Goal: Contribute content: Add original content to the website for others to see

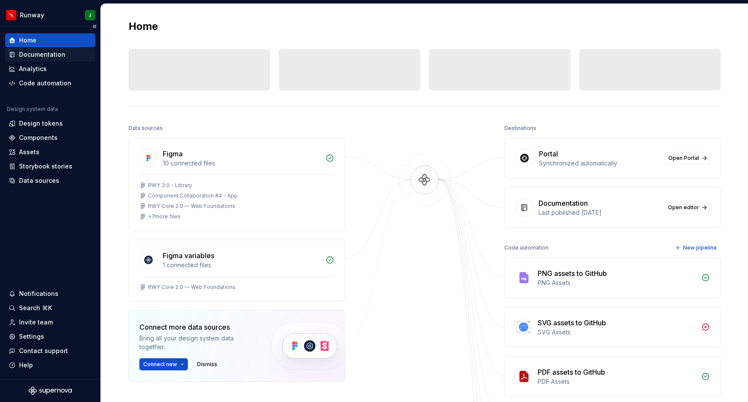
click at [30, 52] on div "Documentation" at bounding box center [42, 54] width 46 height 9
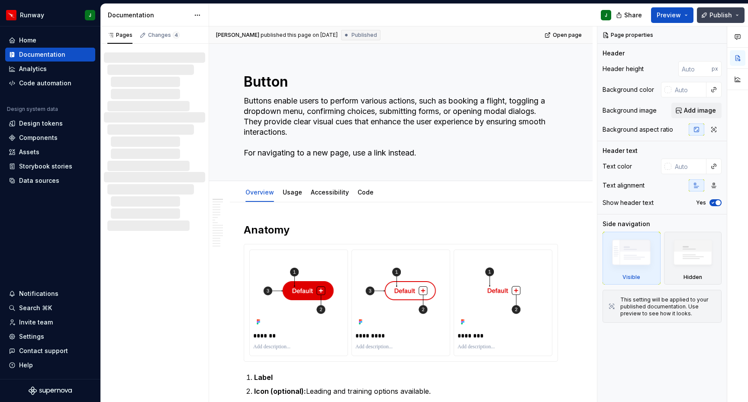
click at [737, 14] on button "Publish" at bounding box center [721, 15] width 48 height 16
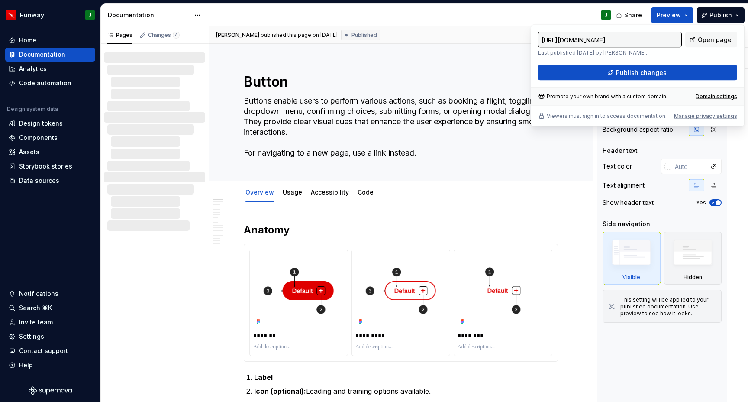
click at [710, 53] on div "https://runway.supernova-docs.io/latest/web-components/components/button/overvi…" at bounding box center [637, 44] width 199 height 24
click at [79, 56] on div "Documentation" at bounding box center [50, 54] width 83 height 9
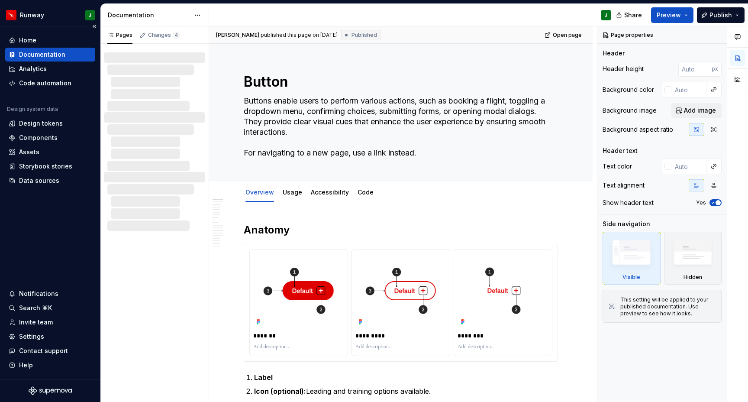
click at [73, 56] on div "Documentation" at bounding box center [50, 54] width 83 height 9
click at [710, 18] on button "Publish" at bounding box center [721, 15] width 48 height 16
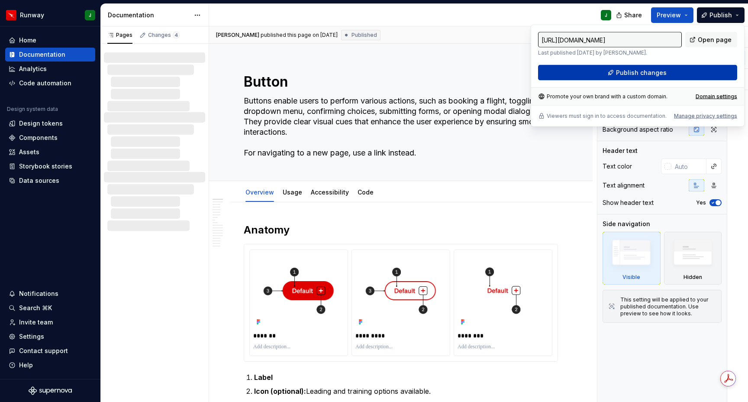
click at [603, 74] on button "Publish changes" at bounding box center [637, 73] width 199 height 16
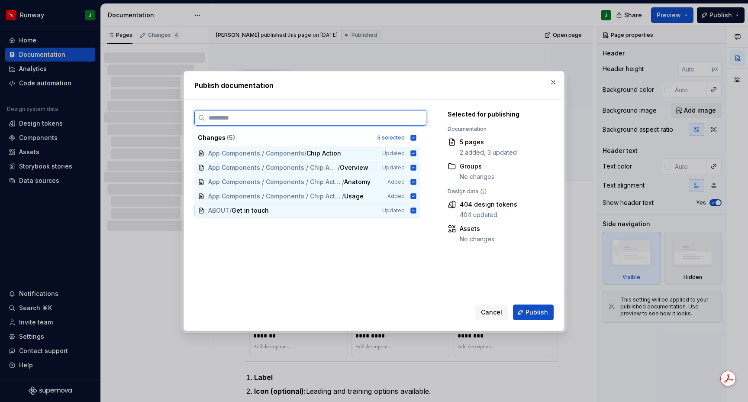
click at [416, 211] on icon at bounding box center [414, 210] width 6 height 6
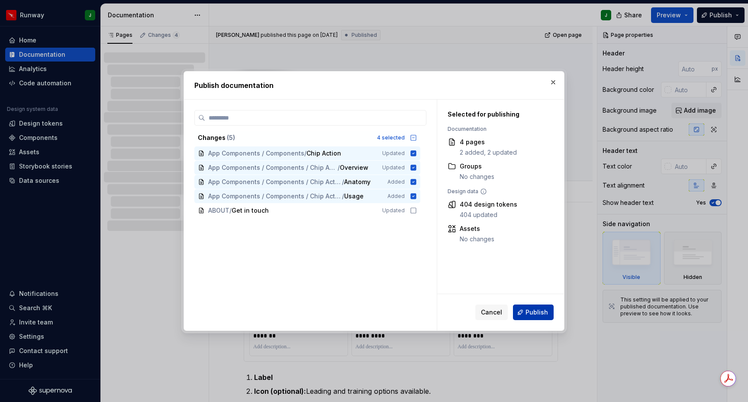
click at [537, 314] on span "Publish" at bounding box center [536, 312] width 23 height 9
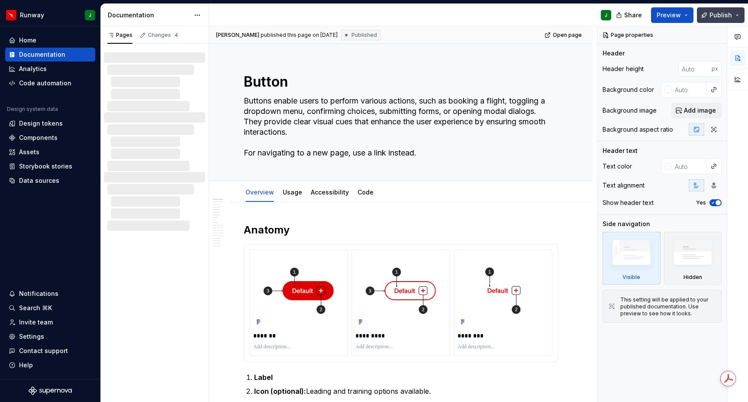
click at [722, 16] on span "Publish" at bounding box center [720, 15] width 23 height 9
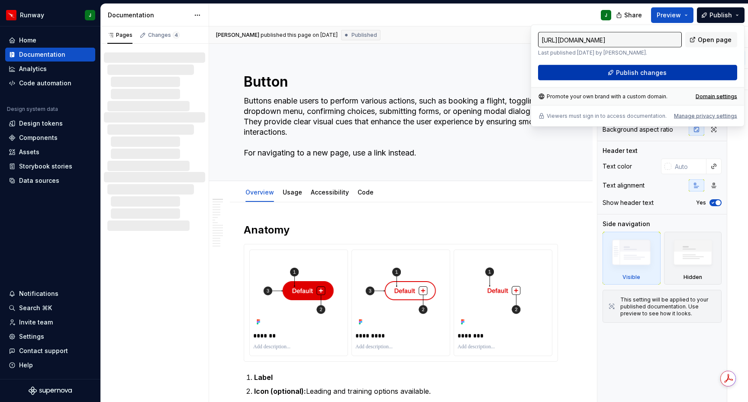
click at [695, 72] on button "Publish changes" at bounding box center [637, 73] width 199 height 16
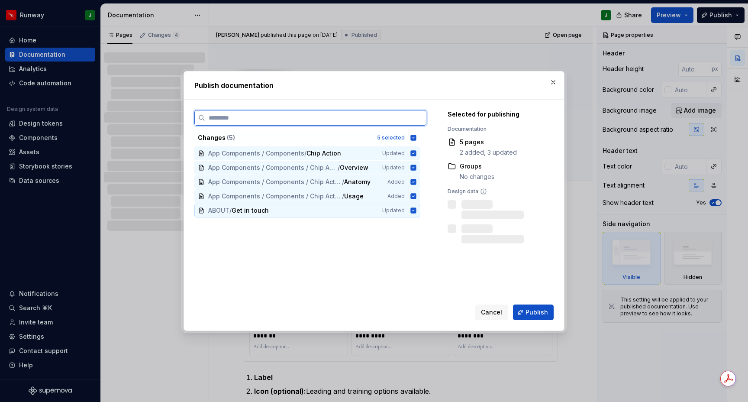
click at [415, 214] on div "ABOUT / Get in touch Updated" at bounding box center [307, 210] width 226 height 14
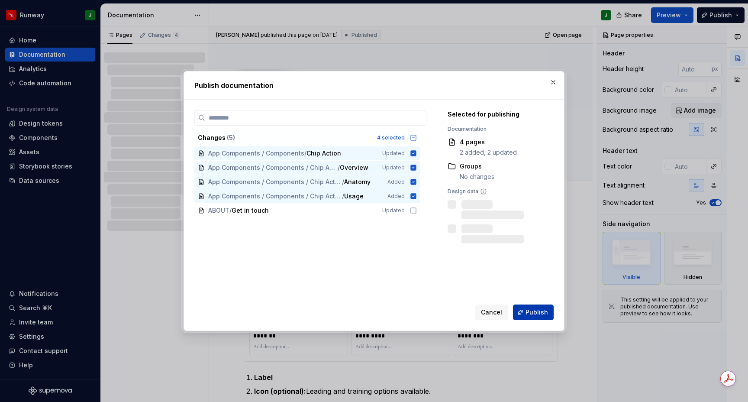
click at [540, 309] on span "Publish" at bounding box center [536, 312] width 23 height 9
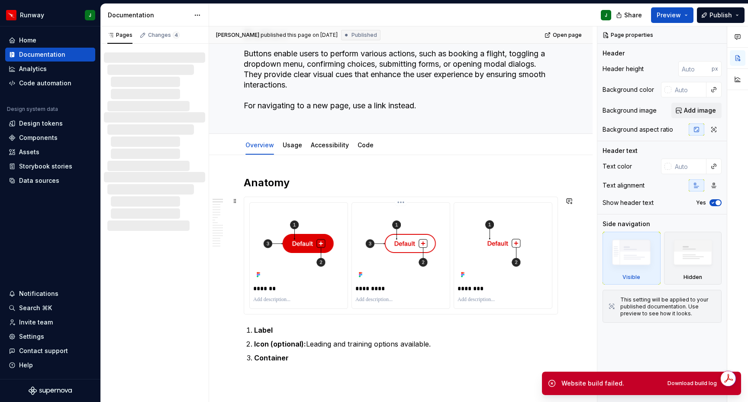
scroll to position [43, 0]
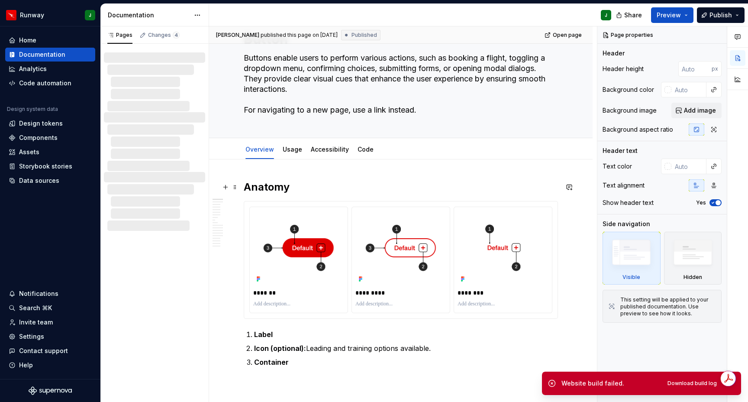
click at [256, 187] on h2 "Anatomy" at bounding box center [401, 187] width 314 height 14
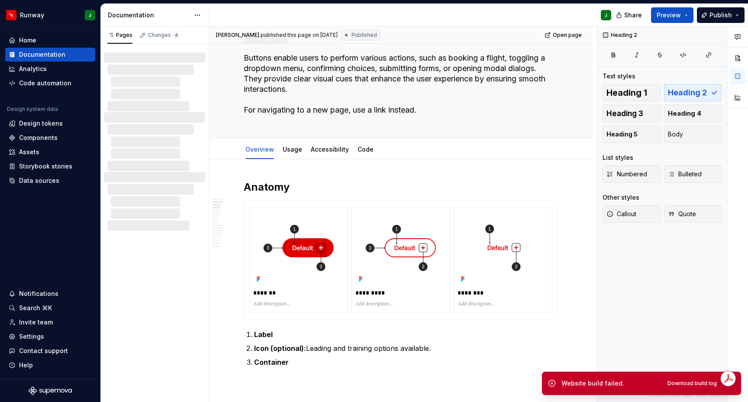
scroll to position [300, 0]
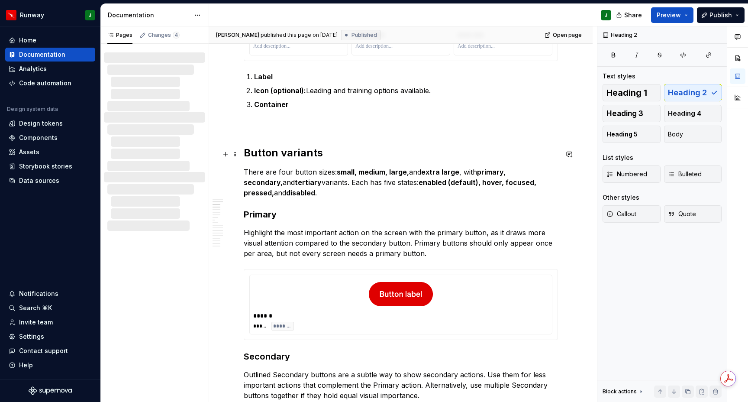
click at [260, 154] on h2 "Button variants" at bounding box center [401, 153] width 314 height 14
click at [264, 216] on h3 "Primary" at bounding box center [401, 214] width 314 height 12
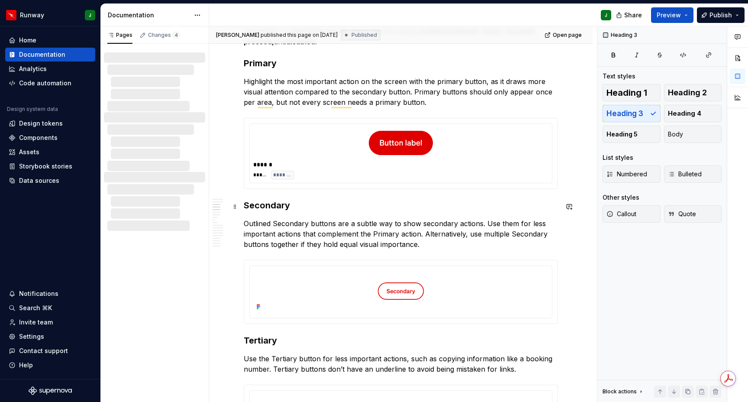
scroll to position [479, 0]
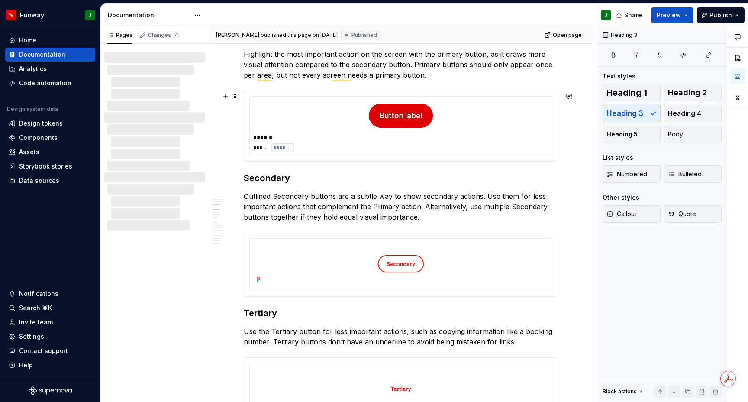
click at [491, 142] on div "******" at bounding box center [402, 137] width 299 height 9
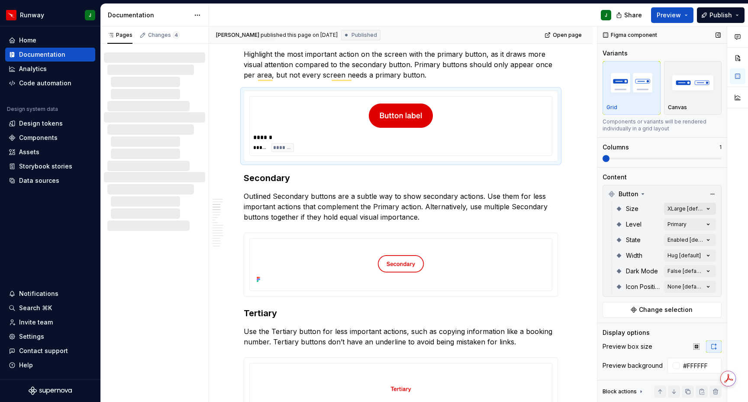
click at [707, 208] on div "Comments Open comments No comments yet Select ‘Comment’ from the block context …" at bounding box center [672, 214] width 151 height 376
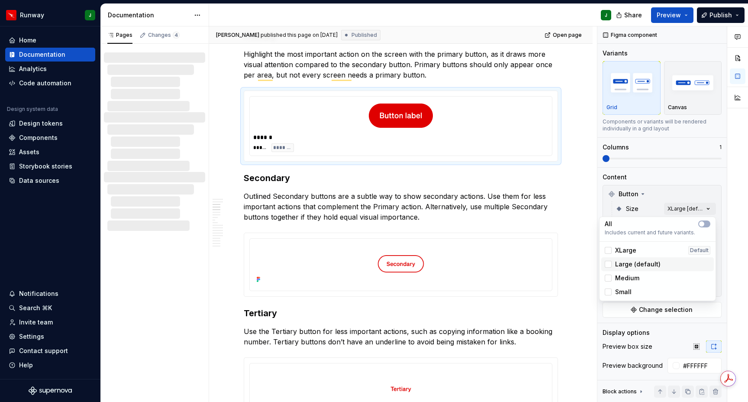
click at [634, 264] on span "Large (default)" at bounding box center [637, 264] width 45 height 9
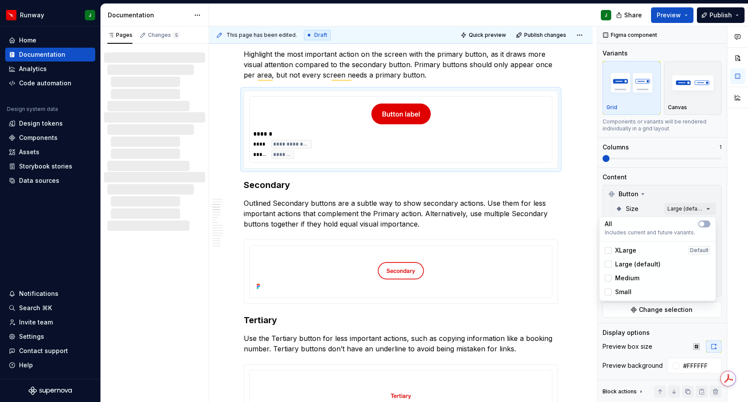
click at [726, 230] on div "Comments Open comments No comments yet Select ‘Comment’ from the block context …" at bounding box center [672, 214] width 151 height 376
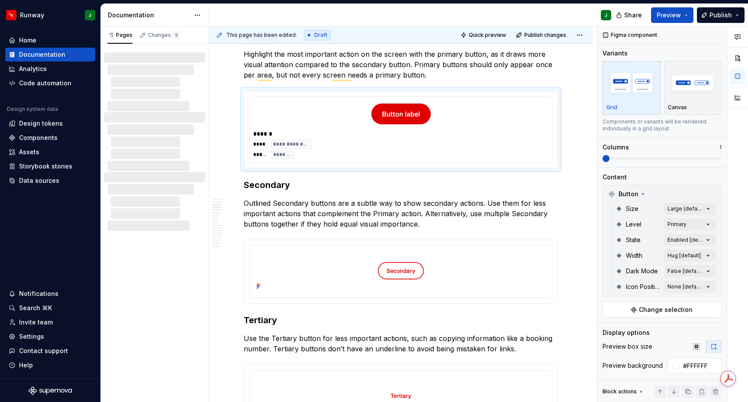
click at [737, 230] on div at bounding box center [737, 214] width 21 height 376
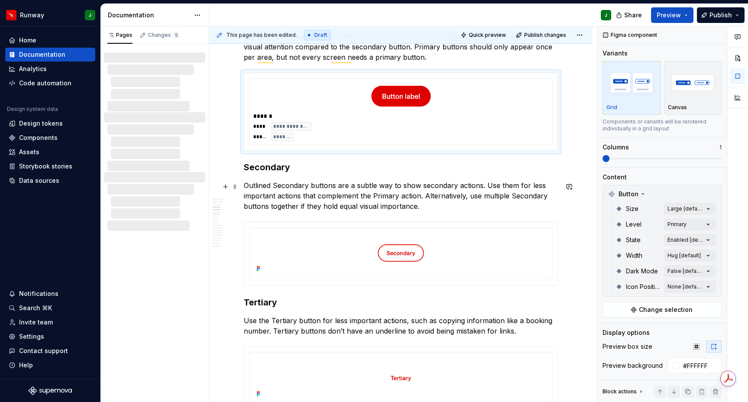
scroll to position [498, 0]
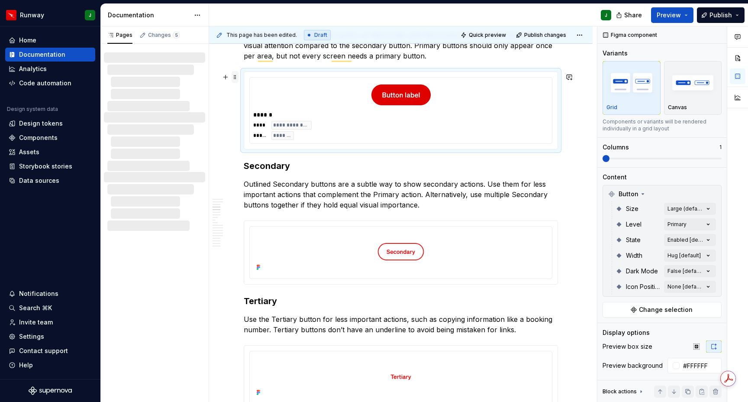
click at [235, 77] on span at bounding box center [235, 77] width 7 height 12
click at [265, 92] on div "Duplicate" at bounding box center [276, 90] width 56 height 9
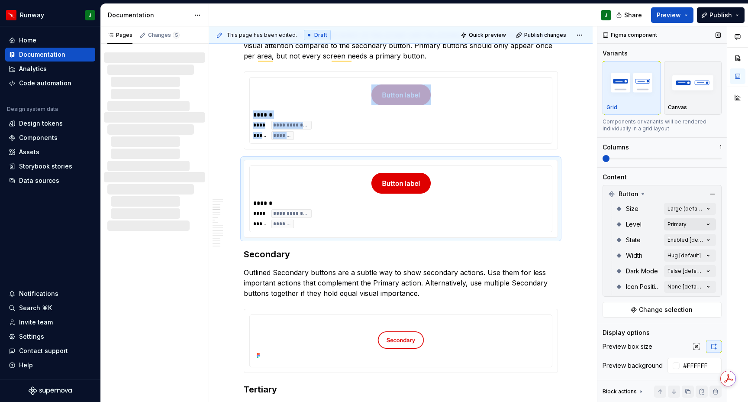
click at [710, 221] on div "Comments Open comments No comments yet Select ‘Comment’ from the block context …" at bounding box center [672, 214] width 151 height 376
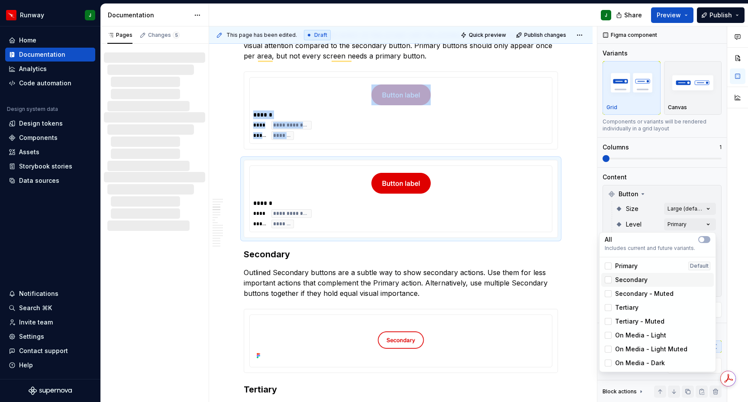
click at [610, 277] on div at bounding box center [608, 279] width 7 height 7
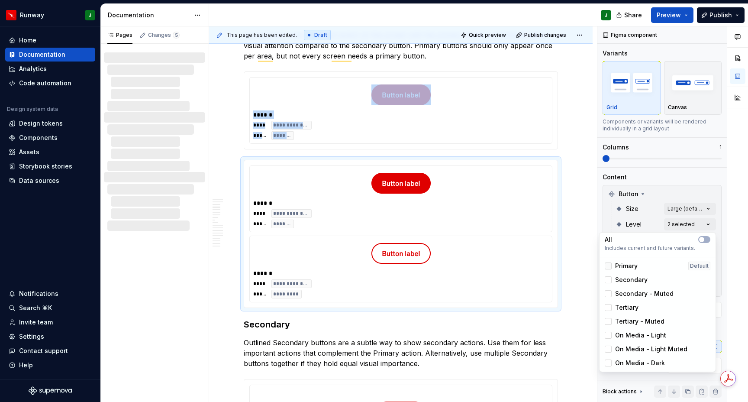
click at [608, 266] on icon at bounding box center [608, 266] width 0 height 0
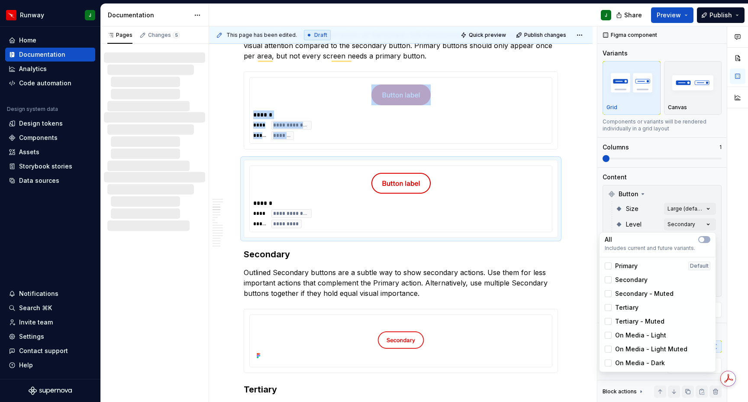
click at [729, 239] on div at bounding box center [737, 214] width 21 height 376
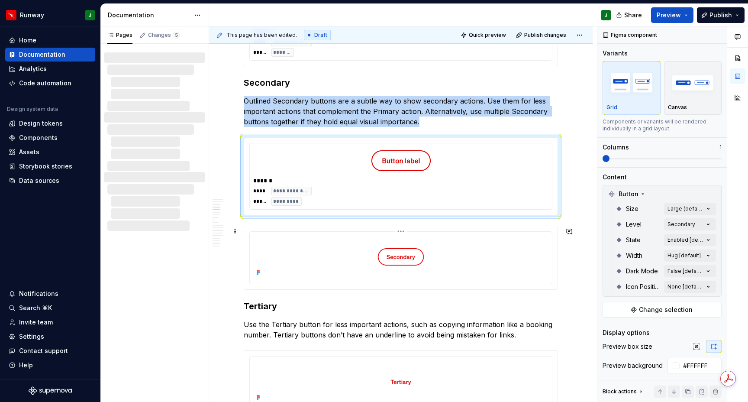
scroll to position [583, 0]
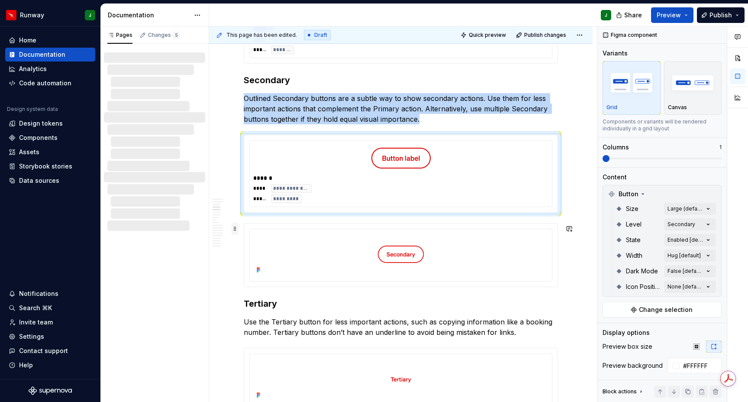
click at [235, 230] on span at bounding box center [235, 228] width 7 height 12
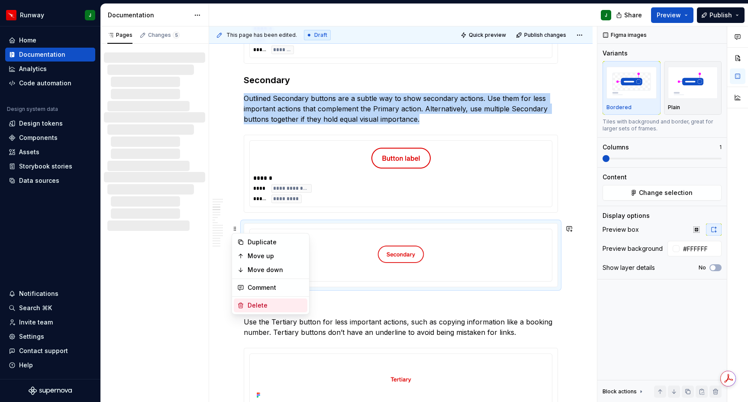
click at [269, 302] on div "Delete" at bounding box center [276, 305] width 56 height 9
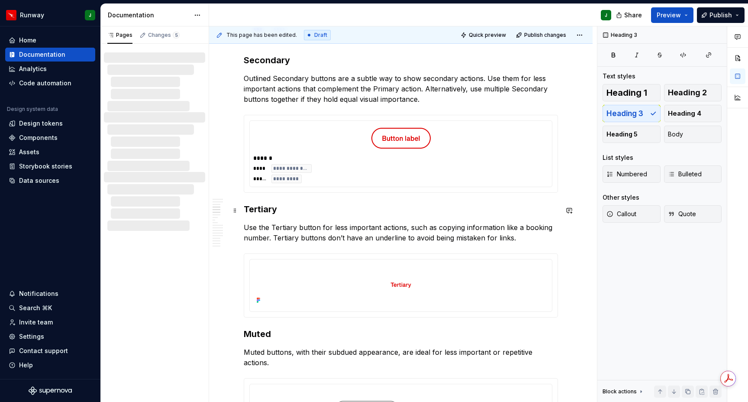
scroll to position [599, 0]
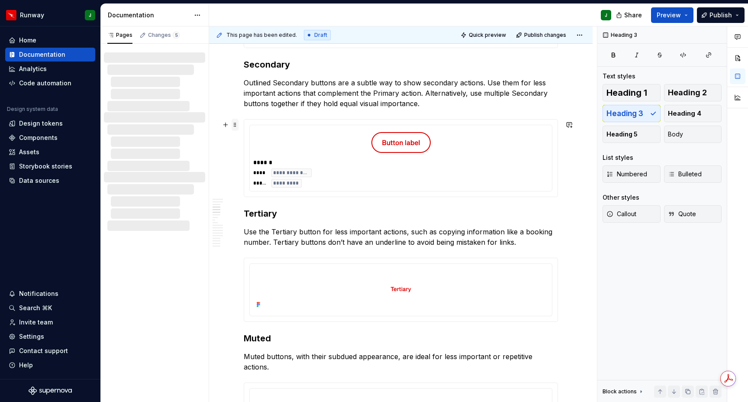
click at [236, 124] on span at bounding box center [235, 125] width 7 height 12
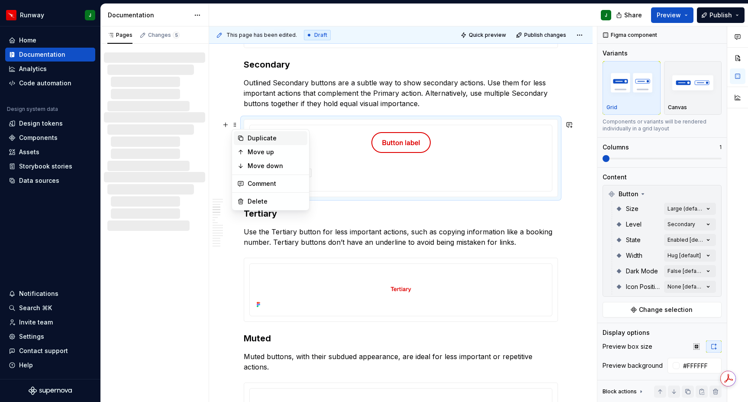
click at [256, 136] on div "Duplicate" at bounding box center [276, 138] width 56 height 9
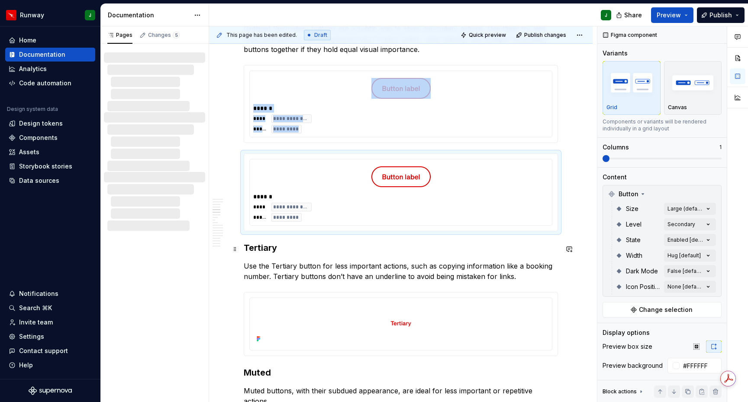
scroll to position [686, 0]
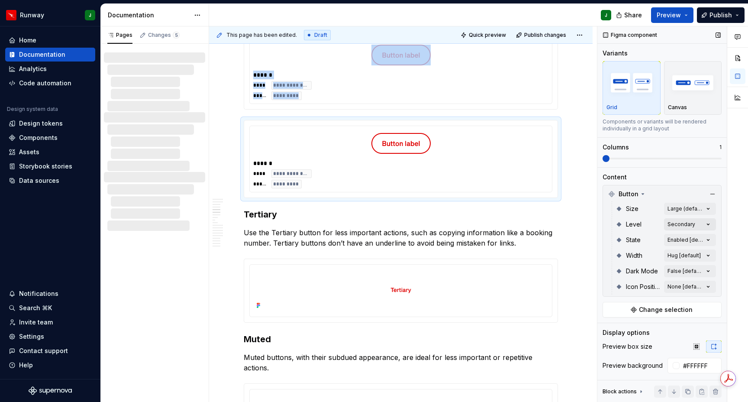
click at [709, 225] on div "Comments Open comments No comments yet Select ‘Comment’ from the block context …" at bounding box center [672, 214] width 151 height 376
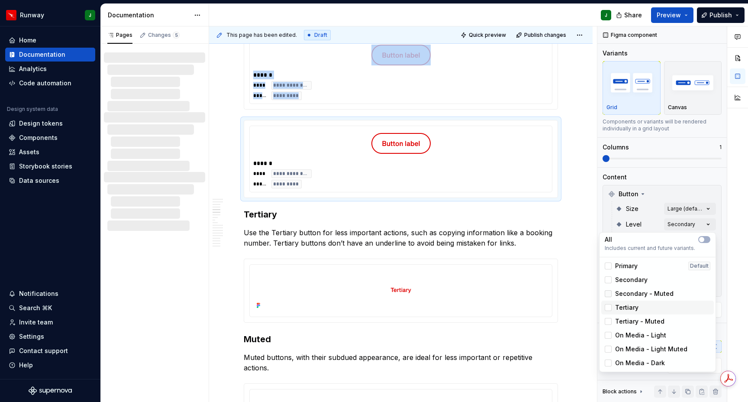
drag, startPoint x: 605, startPoint y: 304, endPoint x: 608, endPoint y: 290, distance: 14.6
click at [605, 303] on div "Tertiary" at bounding box center [622, 307] width 34 height 9
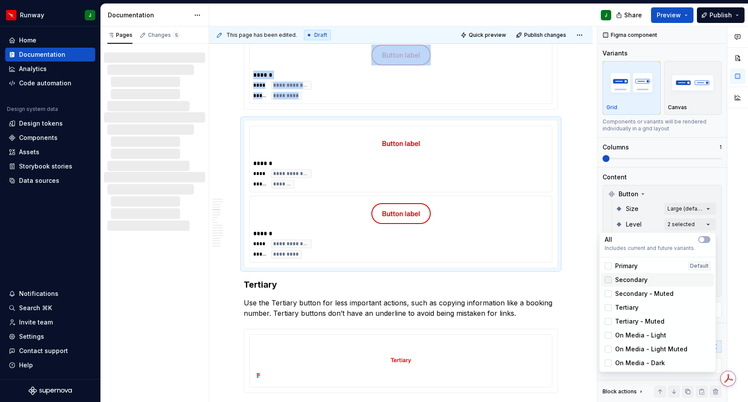
click at [608, 280] on icon at bounding box center [608, 280] width 0 height 0
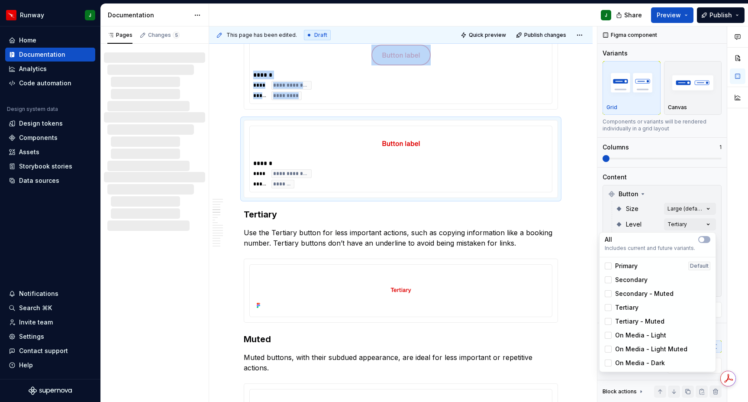
click at [238, 122] on html "Runway J Home Documentation Analytics Code automation Design system data Design…" at bounding box center [374, 201] width 748 height 402
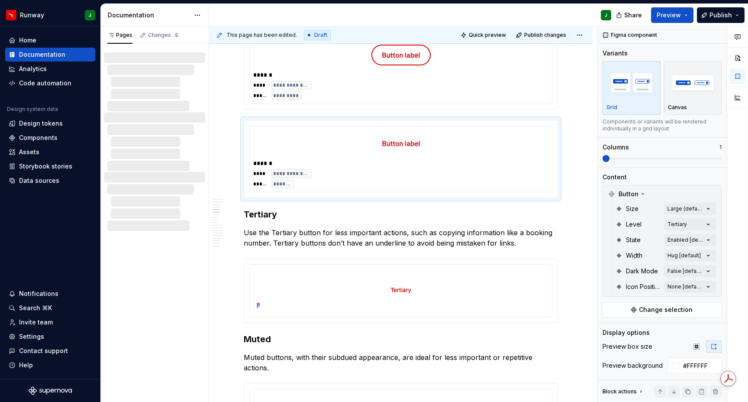
drag, startPoint x: 237, startPoint y: 113, endPoint x: 238, endPoint y: 129, distance: 15.6
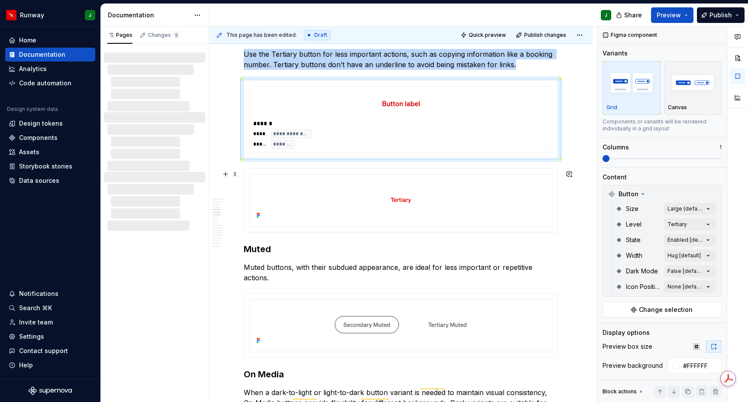
scroll to position [797, 0]
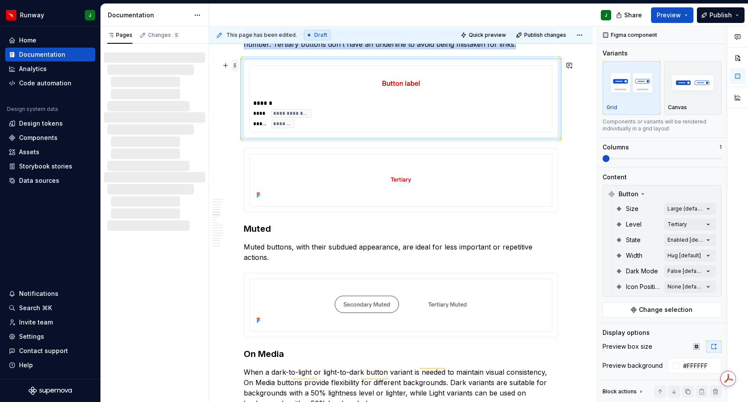
click at [236, 67] on span at bounding box center [235, 65] width 7 height 12
click at [263, 77] on div "Duplicate" at bounding box center [276, 78] width 56 height 9
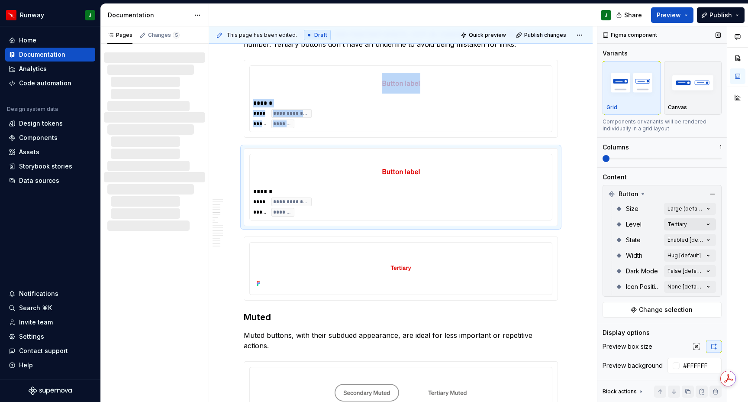
click at [709, 223] on div "Comments Open comments No comments yet Select ‘Comment’ from the block context …" at bounding box center [672, 214] width 151 height 376
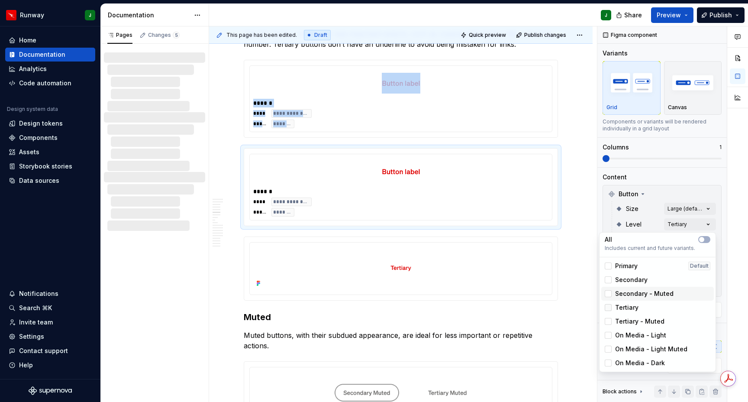
drag, startPoint x: 608, startPoint y: 296, endPoint x: 608, endPoint y: 309, distance: 12.1
click at [608, 296] on div at bounding box center [608, 293] width 7 height 7
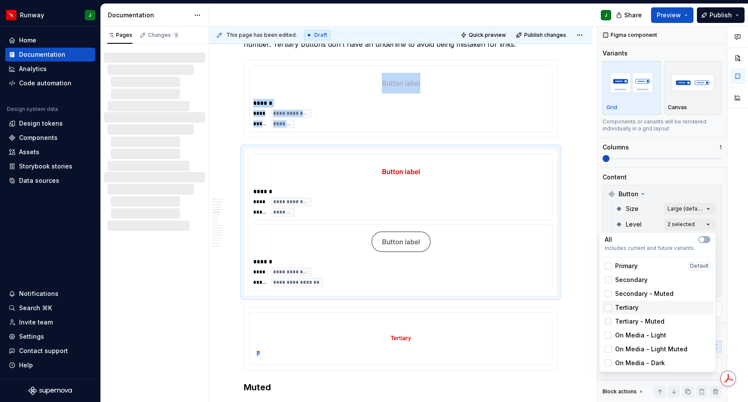
drag, startPoint x: 608, startPoint y: 307, endPoint x: 606, endPoint y: 324, distance: 17.0
click at [608, 307] on icon at bounding box center [608, 307] width 0 height 0
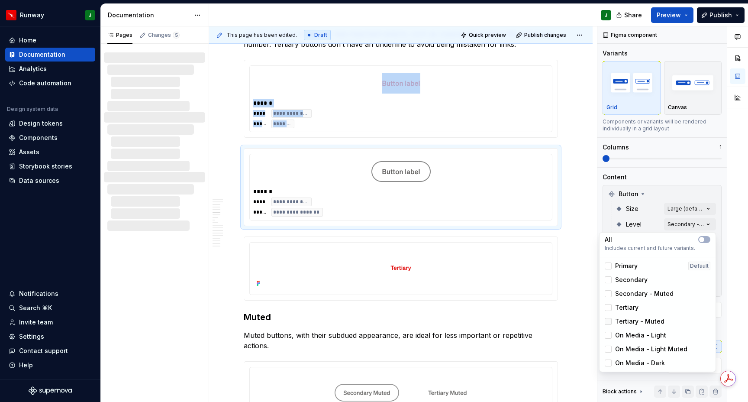
click at [606, 320] on div at bounding box center [608, 321] width 7 height 7
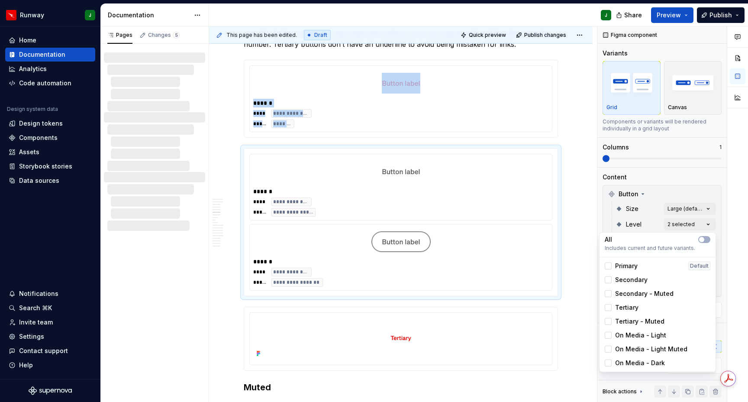
click at [726, 220] on div "Comments Open comments No comments yet Select ‘Comment’ from the block context …" at bounding box center [672, 214] width 151 height 376
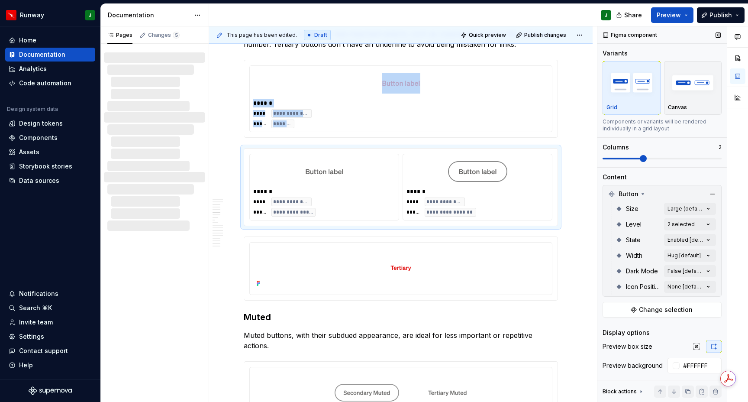
click at [640, 158] on span at bounding box center [643, 158] width 7 height 7
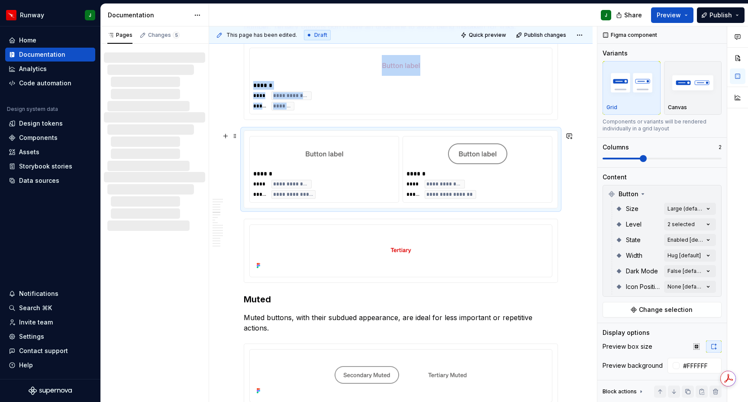
scroll to position [817, 0]
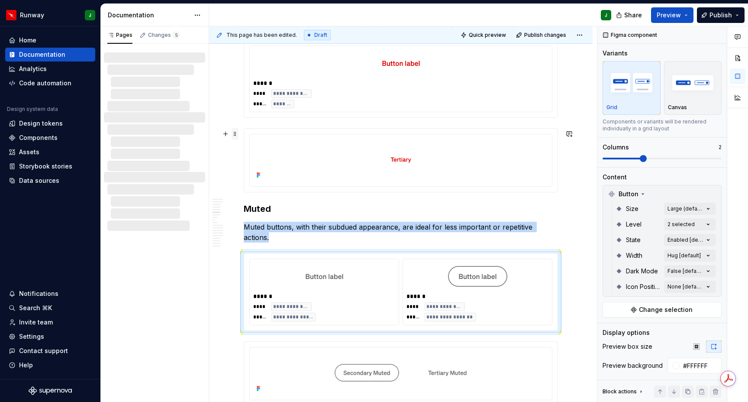
click at [234, 134] on span at bounding box center [235, 134] width 7 height 12
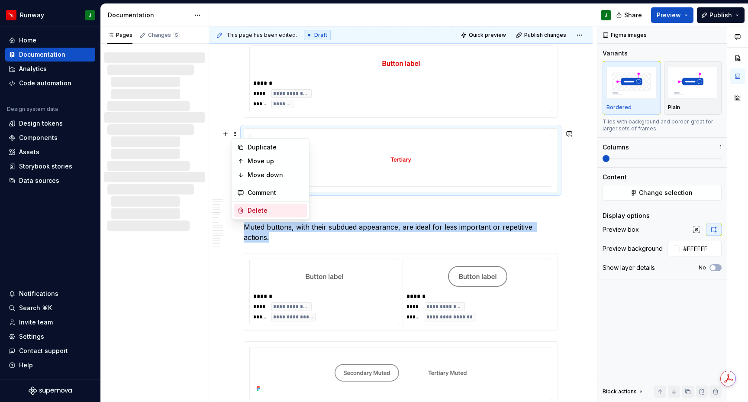
click at [273, 210] on div "Delete" at bounding box center [276, 210] width 56 height 9
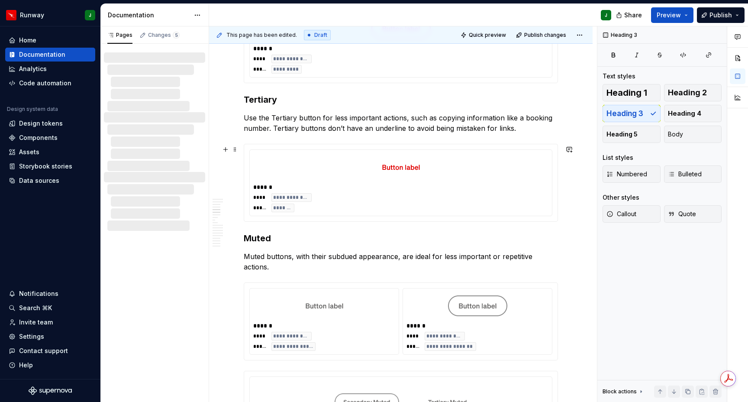
scroll to position [0, 0]
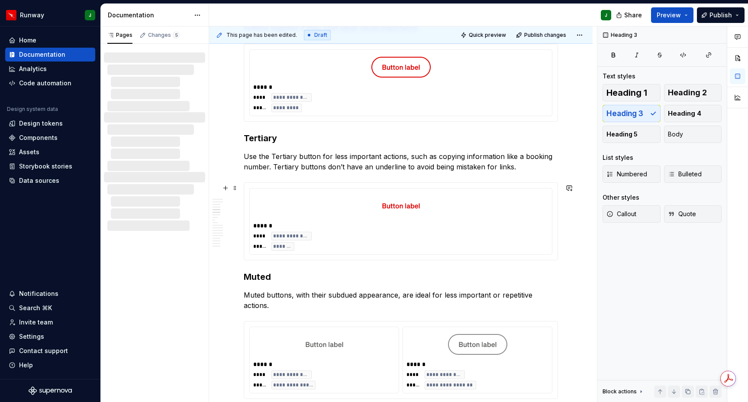
click at [349, 211] on div "To enrich screen reader interactions, please activate Accessibility in Grammarl…" at bounding box center [400, 206] width 295 height 28
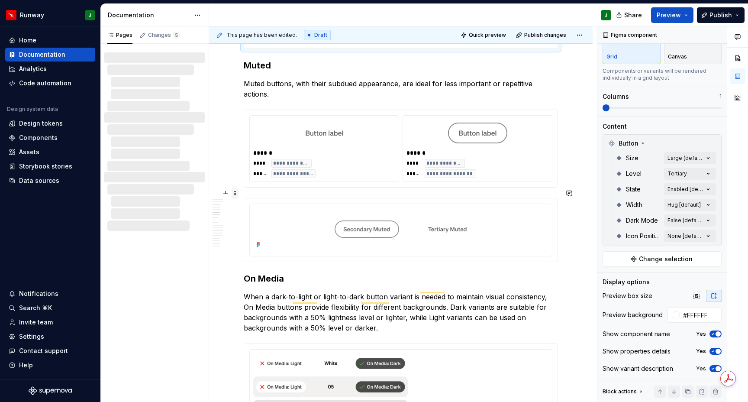
click at [235, 194] on span at bounding box center [235, 193] width 7 height 12
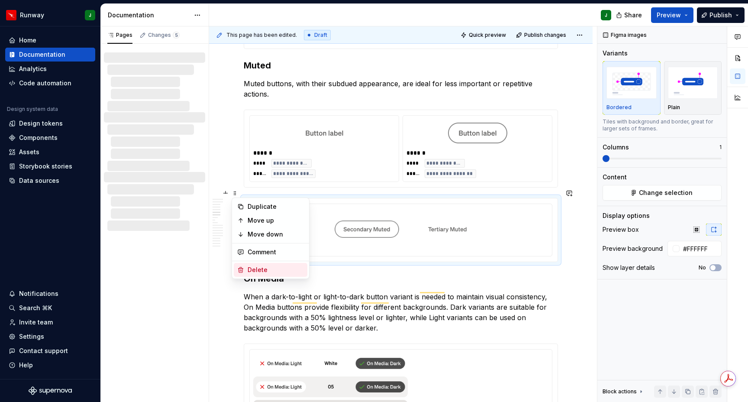
click at [267, 271] on div "Delete" at bounding box center [276, 269] width 56 height 9
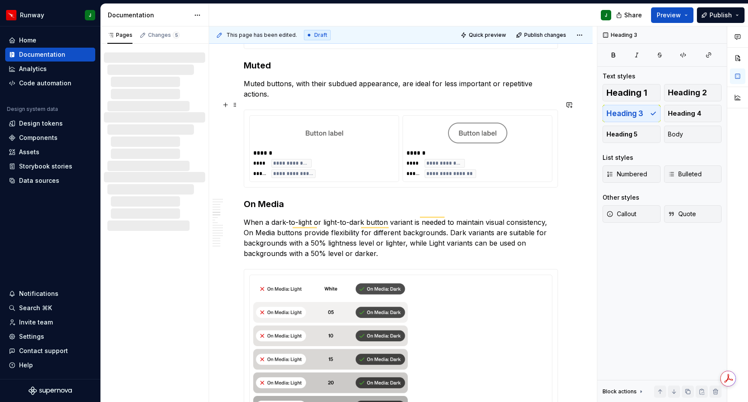
click at [365, 148] on div "******" at bounding box center [325, 152] width 144 height 9
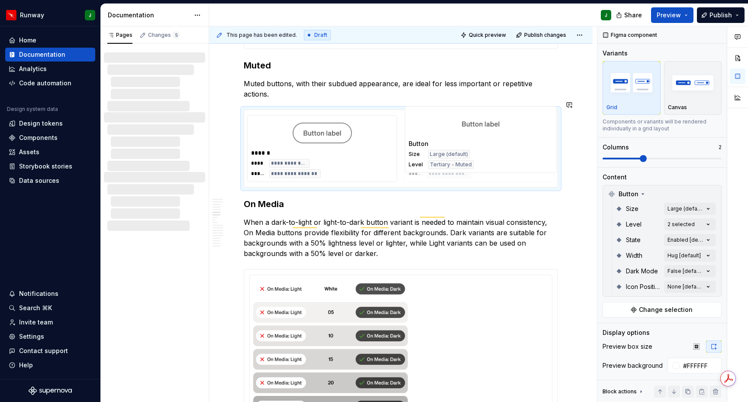
drag, startPoint x: 355, startPoint y: 143, endPoint x: 493, endPoint y: 144, distance: 138.5
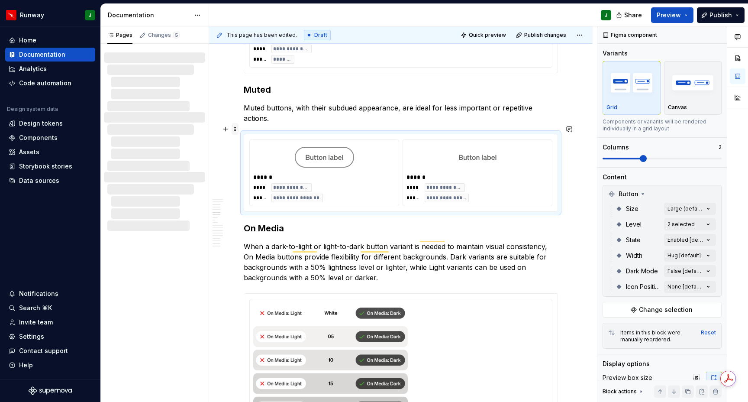
click at [235, 129] on span at bounding box center [235, 129] width 7 height 12
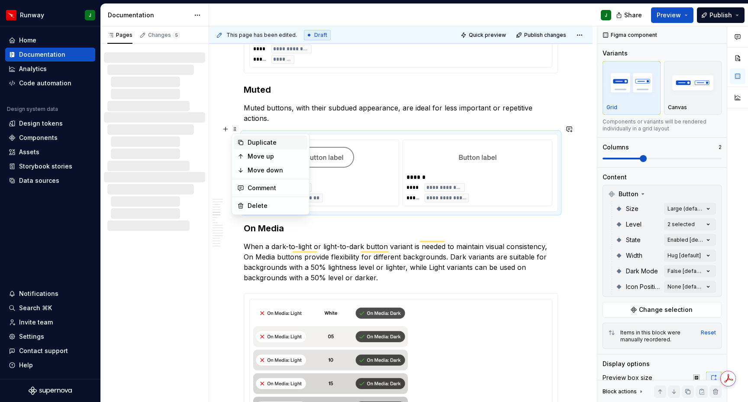
drag, startPoint x: 263, startPoint y: 140, endPoint x: 258, endPoint y: 144, distance: 6.8
click at [263, 140] on div "Duplicate" at bounding box center [276, 142] width 56 height 9
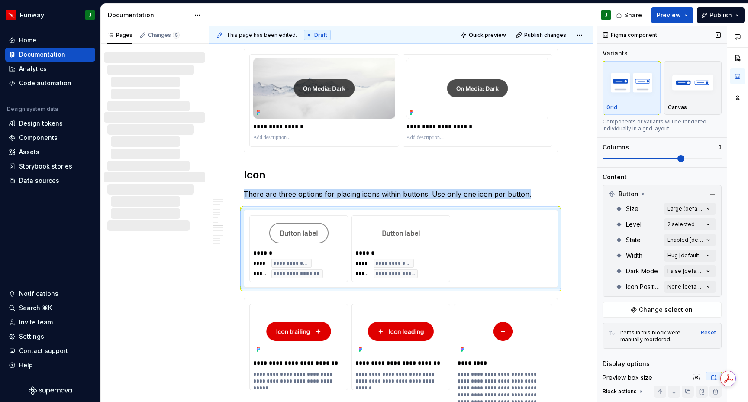
click at [677, 159] on span at bounding box center [680, 158] width 7 height 7
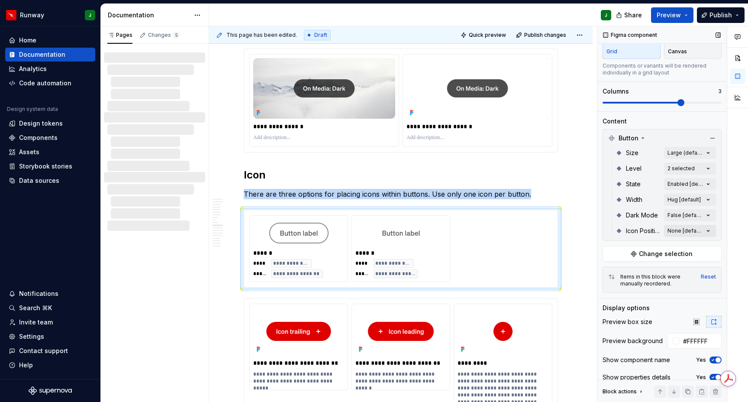
click at [705, 226] on div "Comments Open comments No comments yet Select ‘Comment’ from the block context …" at bounding box center [672, 214] width 151 height 376
click at [707, 231] on div "Comments Open comments No comments yet Select ‘Comment’ from the block context …" at bounding box center [672, 214] width 151 height 376
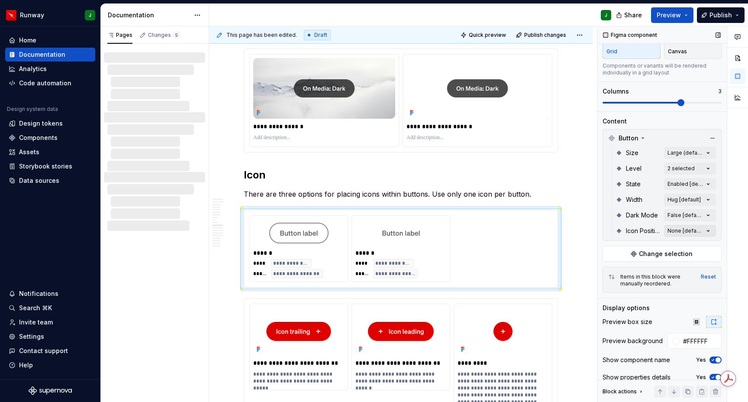
click at [708, 230] on div "Comments Open comments No comments yet Select ‘Comment’ from the block context …" at bounding box center [672, 214] width 151 height 376
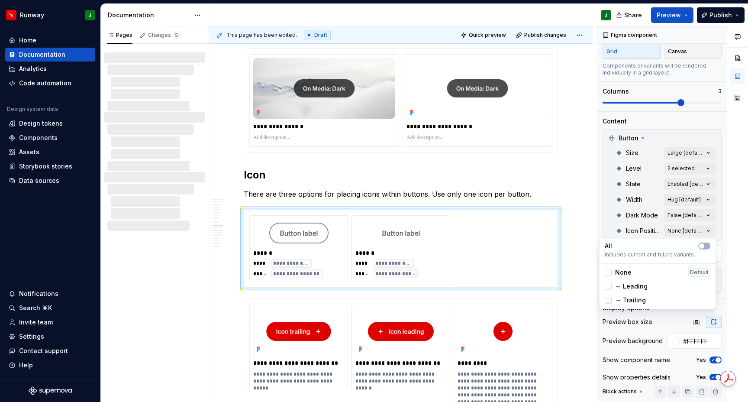
click at [607, 302] on div at bounding box center [608, 299] width 7 height 7
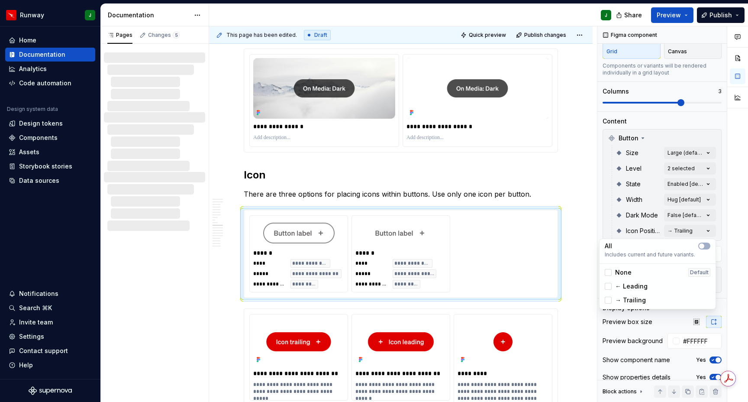
click at [413, 223] on html "Runway J Home Documentation Analytics Code automation Design system data Design…" at bounding box center [374, 201] width 748 height 402
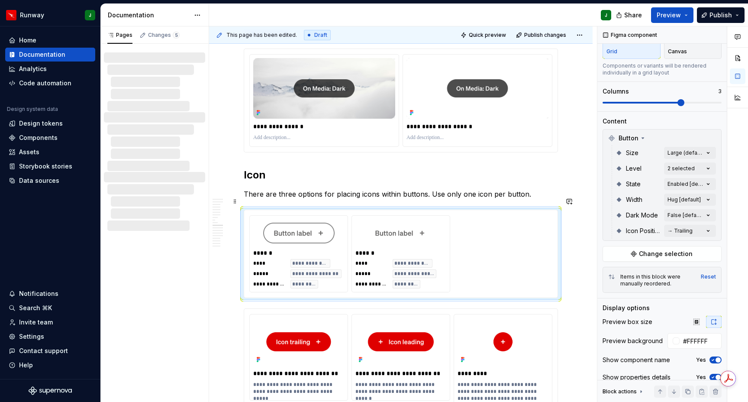
click at [434, 248] on div "******" at bounding box center [401, 252] width 92 height 9
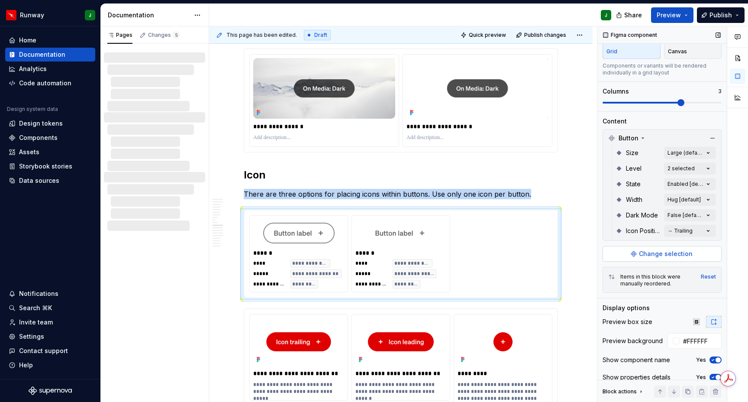
click at [656, 254] on span "Change selection" at bounding box center [666, 253] width 54 height 9
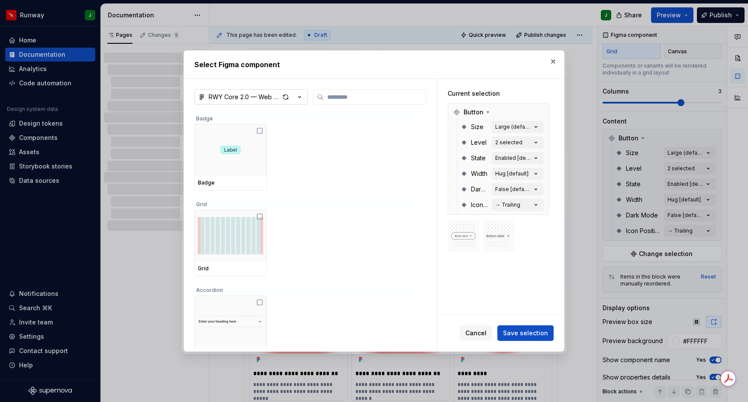
click at [301, 99] on icon "button" at bounding box center [299, 97] width 9 height 9
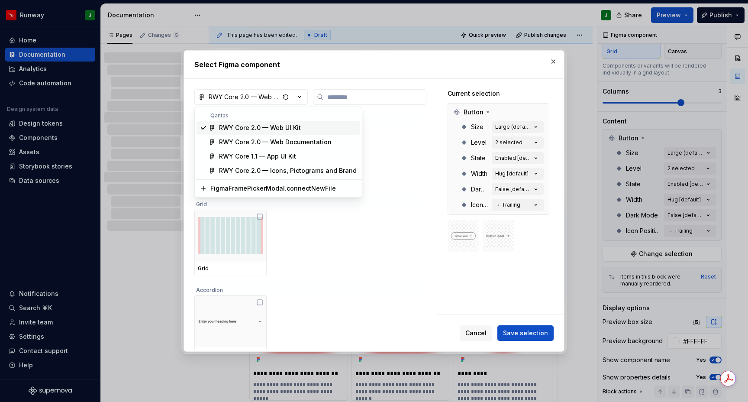
click at [395, 138] on div "Select Figma component RWY Core 2.0 — Web UI Kit Badge Badge Grid Grid Accordio…" at bounding box center [374, 201] width 748 height 402
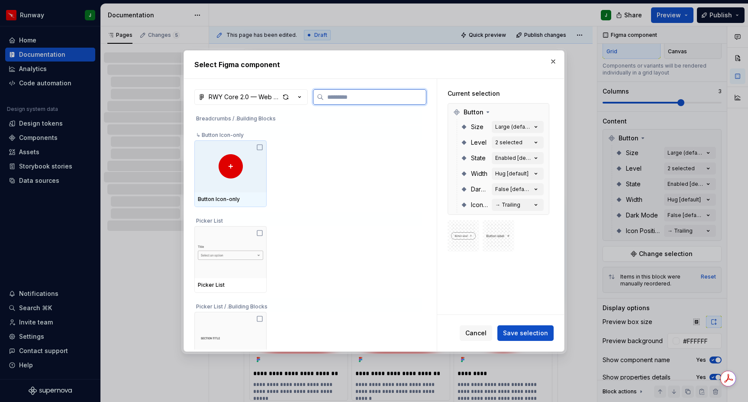
click at [262, 147] on icon at bounding box center [259, 147] width 7 height 7
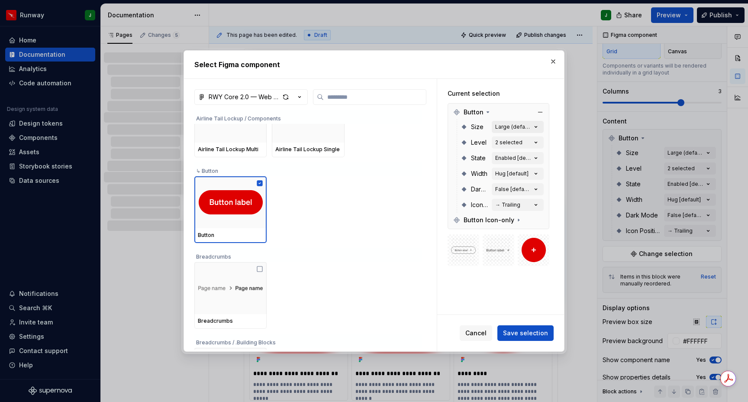
click at [540, 124] on icon "button" at bounding box center [535, 126] width 9 height 9
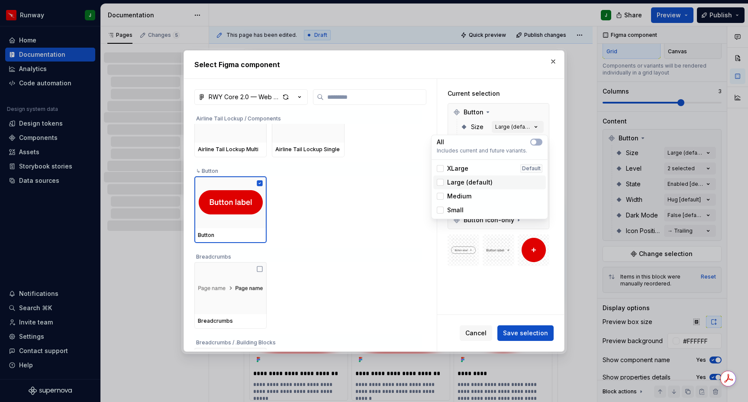
click at [504, 183] on div "Large (default)" at bounding box center [490, 182] width 106 height 9
click at [501, 183] on div "Large (default)" at bounding box center [490, 182] width 106 height 9
click at [537, 304] on div "Current selection Button Size Large (default) Level 2 selected State Enabled [d…" at bounding box center [500, 196] width 127 height 235
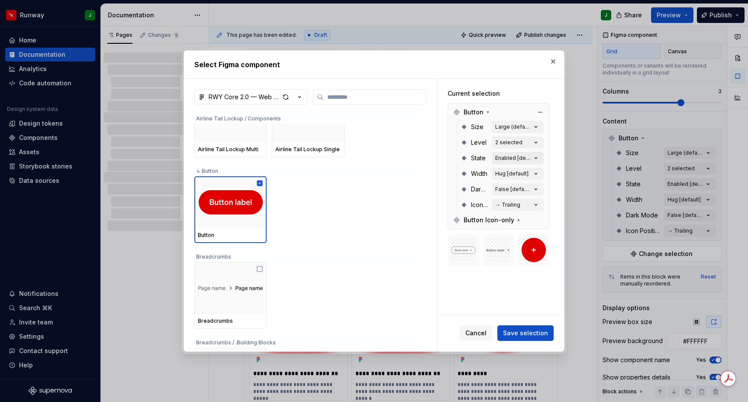
click at [540, 159] on icon "button" at bounding box center [535, 158] width 9 height 9
click at [537, 158] on icon "button" at bounding box center [536, 158] width 2 height 1
click at [540, 156] on icon "button" at bounding box center [535, 158] width 9 height 9
click at [520, 158] on div "Enabled [default]" at bounding box center [513, 157] width 36 height 7
click at [507, 158] on div "Enabled [default]" at bounding box center [513, 157] width 36 height 7
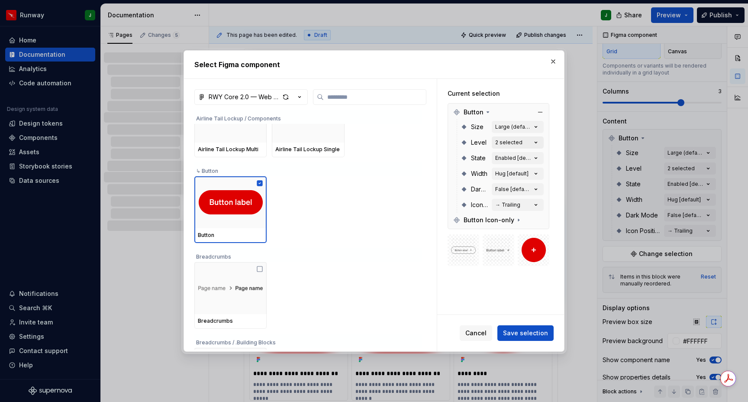
click at [540, 144] on icon "button" at bounding box center [535, 142] width 9 height 9
click at [538, 142] on icon "button" at bounding box center [535, 142] width 9 height 9
click at [517, 142] on div "2 selected" at bounding box center [508, 142] width 27 height 7
click at [462, 251] on img at bounding box center [463, 249] width 25 height 21
click at [515, 145] on div "2 selected" at bounding box center [508, 142] width 27 height 7
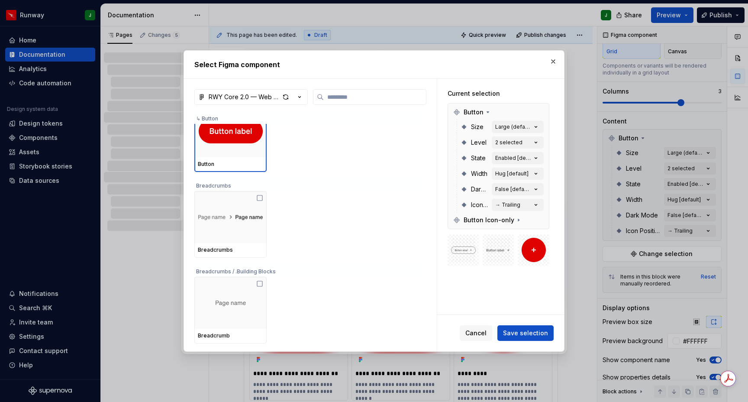
scroll to position [424, 0]
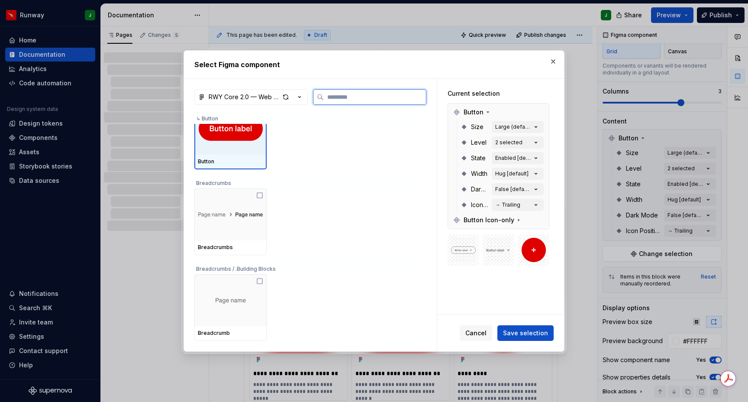
click at [235, 160] on div "Button" at bounding box center [230, 161] width 65 height 7
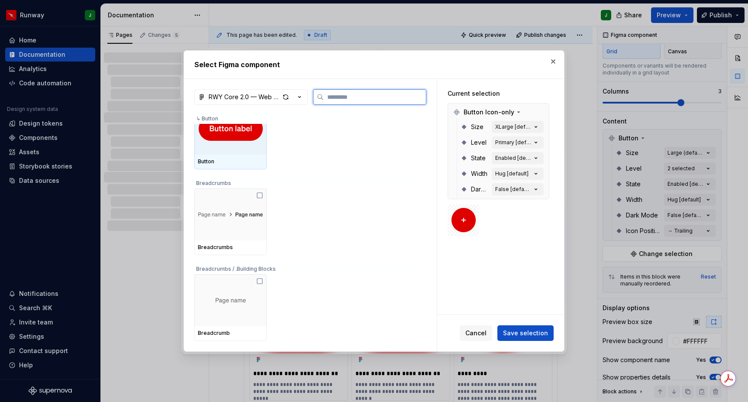
click at [235, 160] on div "Button" at bounding box center [230, 161] width 65 height 7
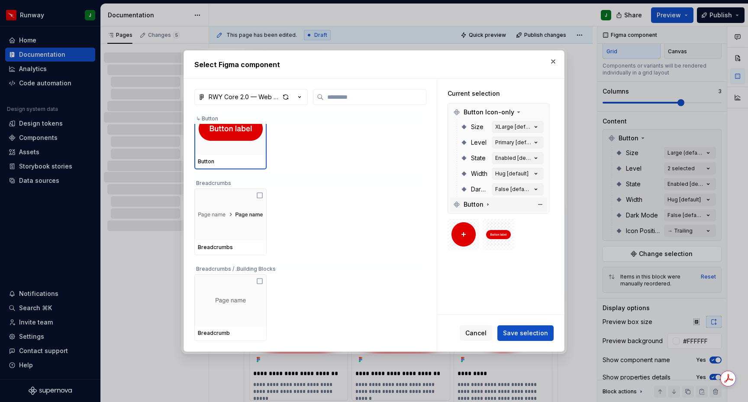
click at [488, 203] on icon at bounding box center [487, 204] width 7 height 7
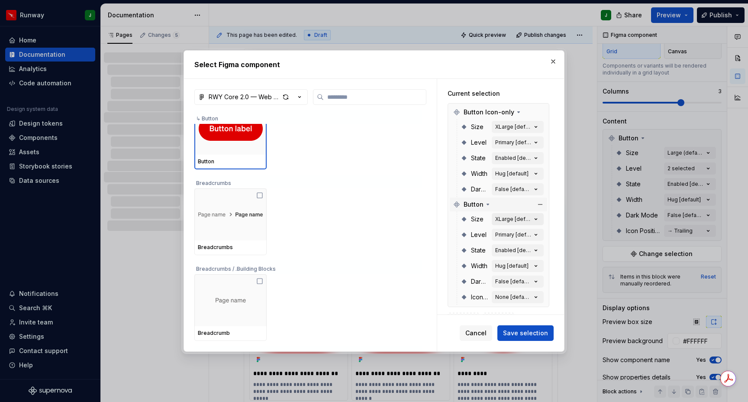
click at [537, 220] on icon "button" at bounding box center [535, 219] width 9 height 9
click at [540, 219] on icon "button" at bounding box center [535, 219] width 9 height 9
click at [497, 218] on button "XLarge [default]" at bounding box center [518, 219] width 52 height 12
click at [505, 218] on div "XLarge [default]" at bounding box center [513, 219] width 36 height 7
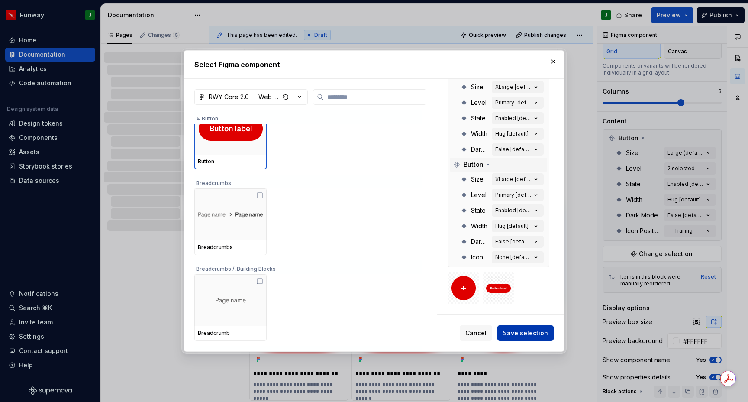
click at [521, 334] on span "Save selection" at bounding box center [525, 332] width 45 height 9
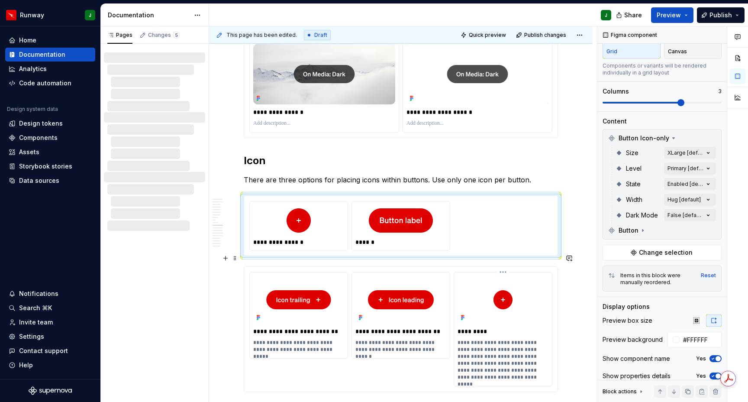
scroll to position [1780, 0]
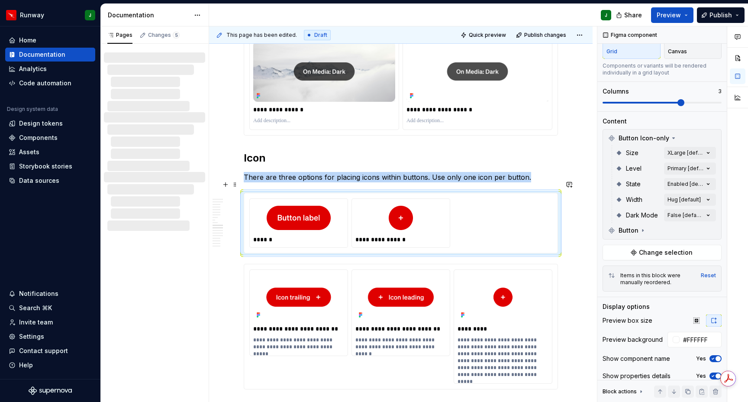
click at [340, 205] on div "To enrich screen reader interactions, please activate Accessibility in Grammarl…" at bounding box center [298, 217] width 91 height 31
click at [710, 154] on div "Comments Open comments No comments yet Select ‘Comment’ from the block context …" at bounding box center [672, 214] width 151 height 376
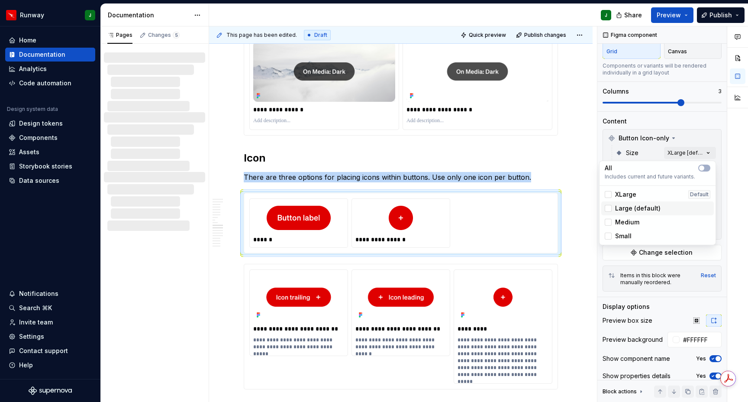
drag, startPoint x: 631, startPoint y: 205, endPoint x: 625, endPoint y: 202, distance: 6.6
click at [631, 205] on span "Large (default)" at bounding box center [637, 208] width 45 height 9
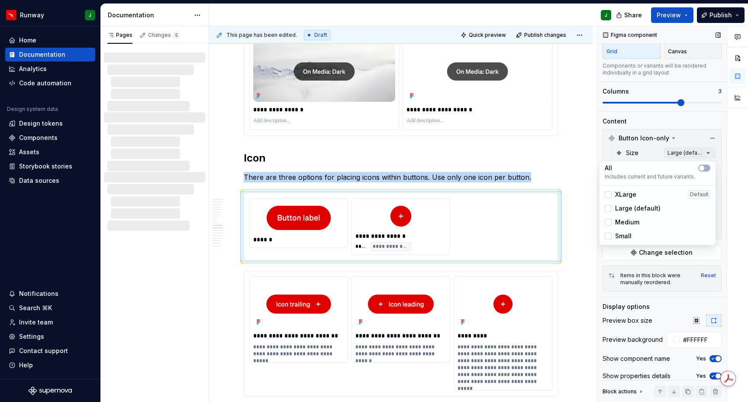
click at [704, 143] on div "Comments Open comments No comments yet Select ‘Comment’ from the block context …" at bounding box center [672, 214] width 151 height 376
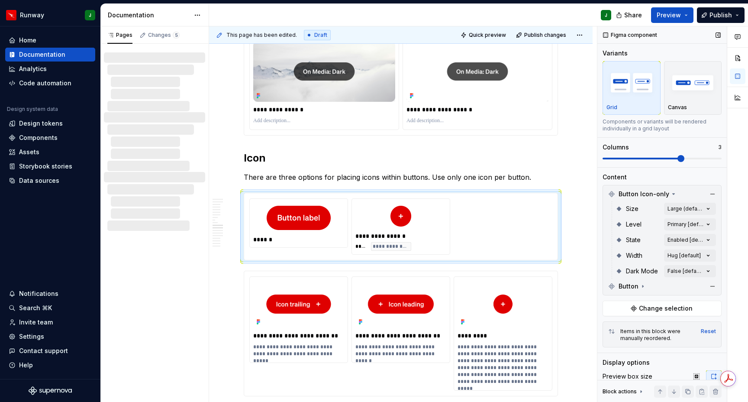
scroll to position [17, 0]
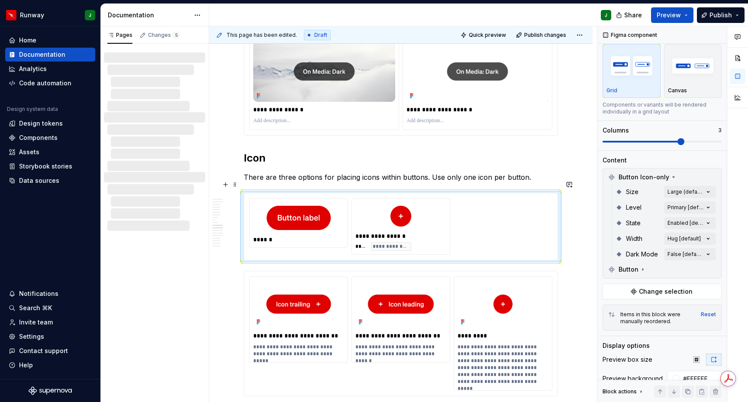
click at [455, 216] on div "**********" at bounding box center [400, 226] width 303 height 56
click at [439, 215] on div "To enrich screen reader interactions, please activate Accessibility in Grammarl…" at bounding box center [400, 216] width 91 height 28
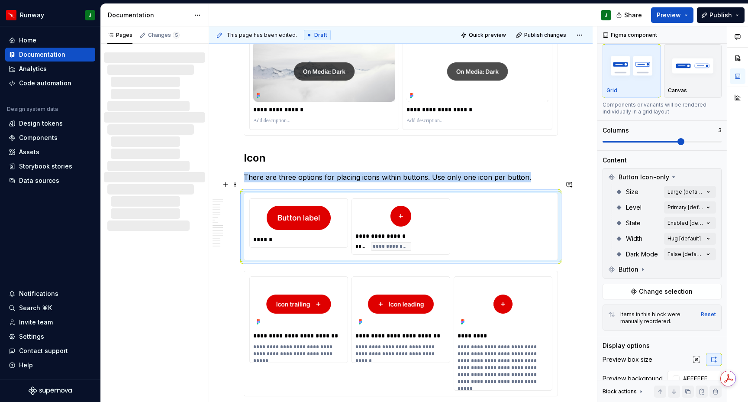
click at [330, 219] on div "To enrich screen reader interactions, please activate Accessibility in Grammarl…" at bounding box center [298, 217] width 91 height 31
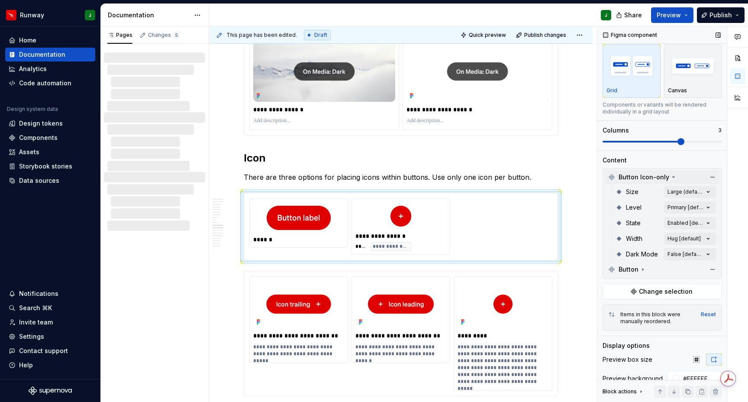
click at [674, 177] on icon at bounding box center [673, 177] width 7 height 7
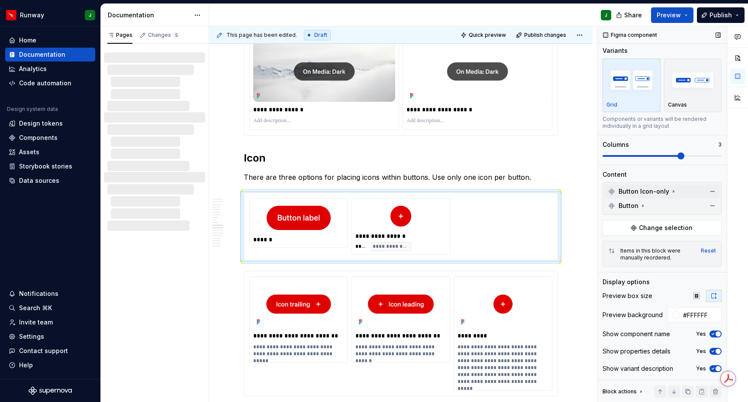
scroll to position [3, 0]
drag, startPoint x: 656, startPoint y: 197, endPoint x: 655, endPoint y: 183, distance: 14.4
click at [655, 183] on div "Button Icon-only Button" at bounding box center [661, 198] width 119 height 32
drag, startPoint x: 608, startPoint y: 207, endPoint x: 607, endPoint y: 184, distance: 22.6
click at [607, 184] on div "Button Icon-only Button" at bounding box center [661, 198] width 119 height 32
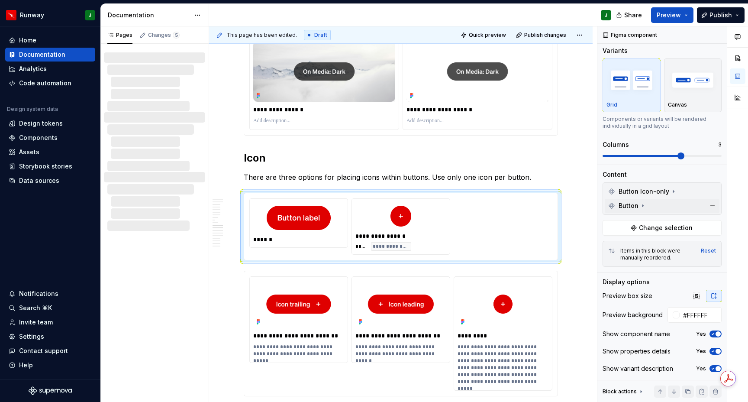
click at [665, 205] on div "Button" at bounding box center [662, 206] width 115 height 14
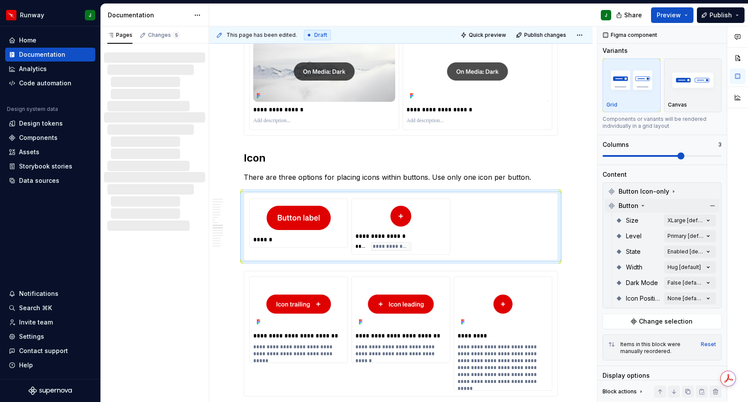
click at [664, 205] on div "Button" at bounding box center [662, 206] width 115 height 14
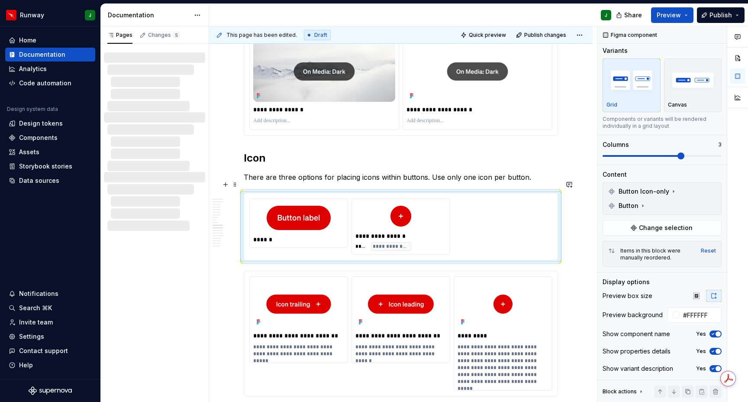
click at [342, 202] on div "To enrich screen reader interactions, please activate Accessibility in Grammarl…" at bounding box center [298, 217] width 91 height 31
click at [294, 193] on div "**********" at bounding box center [400, 226] width 313 height 67
click at [343, 193] on div "**********" at bounding box center [400, 226] width 313 height 67
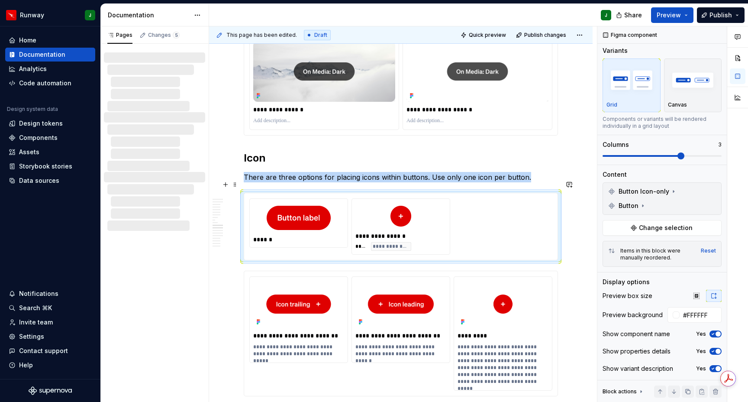
click at [342, 199] on div "******" at bounding box center [299, 223] width 98 height 48
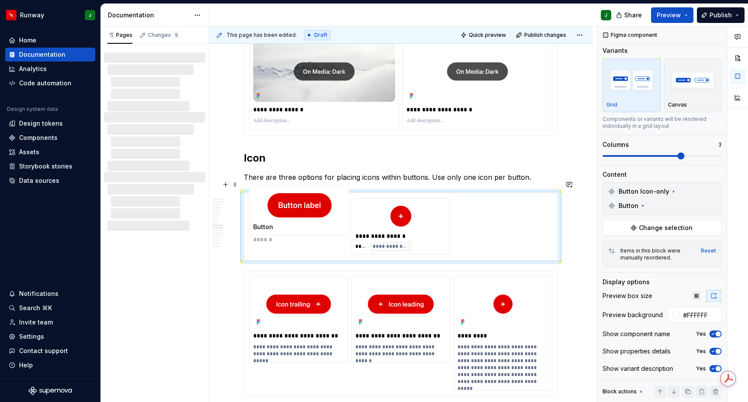
click at [297, 189] on body "Runway J Home Documentation Analytics Code automation Design system data Design…" at bounding box center [374, 201] width 748 height 402
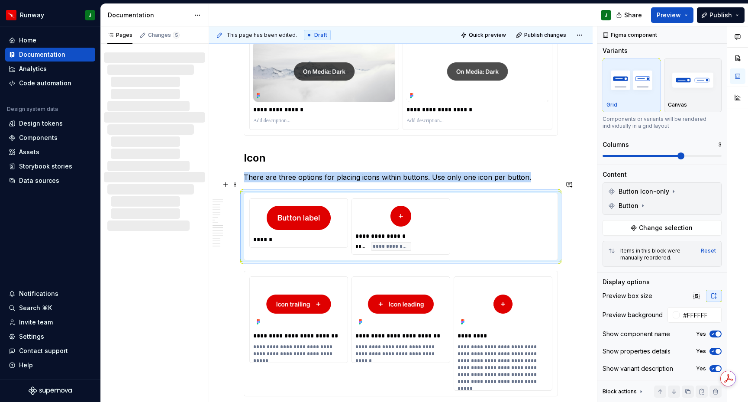
click at [338, 202] on div "To enrich screen reader interactions, please activate Accessibility in Grammarl…" at bounding box center [298, 217] width 91 height 31
click at [711, 191] on button "button" at bounding box center [712, 191] width 12 height 12
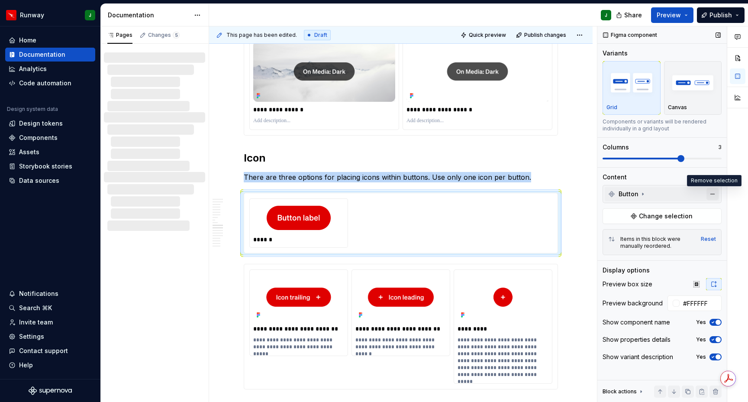
scroll to position [0, 0]
click at [669, 218] on span "Change selection" at bounding box center [666, 216] width 54 height 9
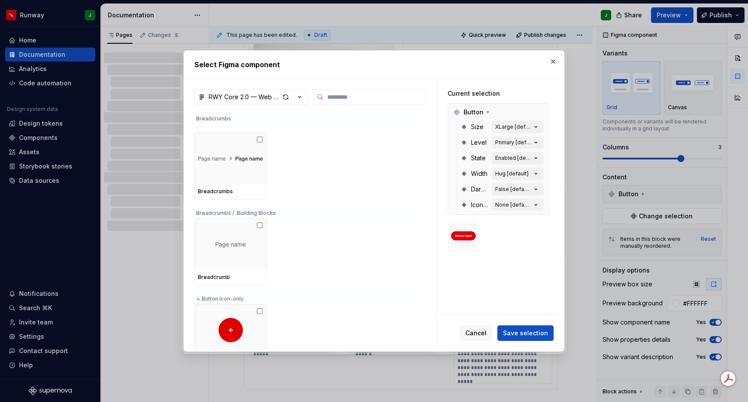
scroll to position [495, 0]
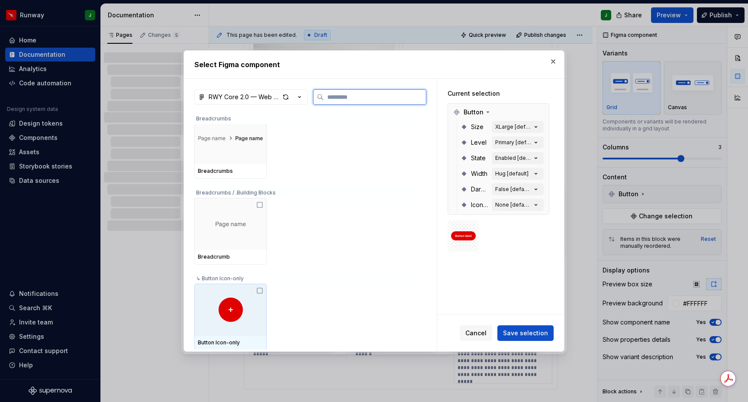
click at [261, 288] on icon at bounding box center [259, 290] width 7 height 7
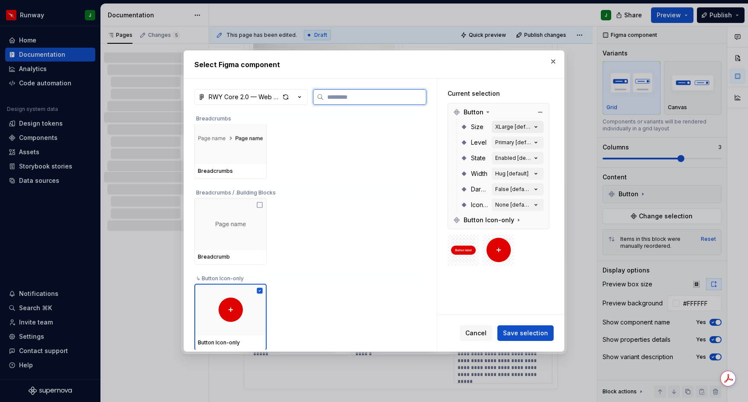
click at [538, 125] on icon "button" at bounding box center [535, 126] width 9 height 9
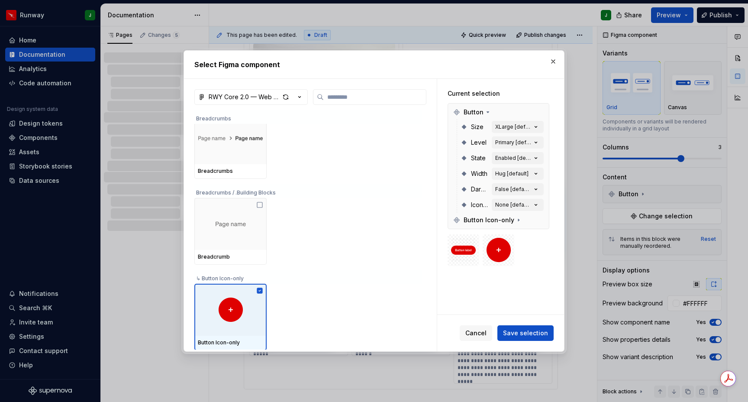
click at [524, 273] on div "Current selection Button Size XLarge [default] Level Primary [default] State En…" at bounding box center [498, 177] width 122 height 197
click at [490, 112] on icon at bounding box center [487, 112] width 7 height 7
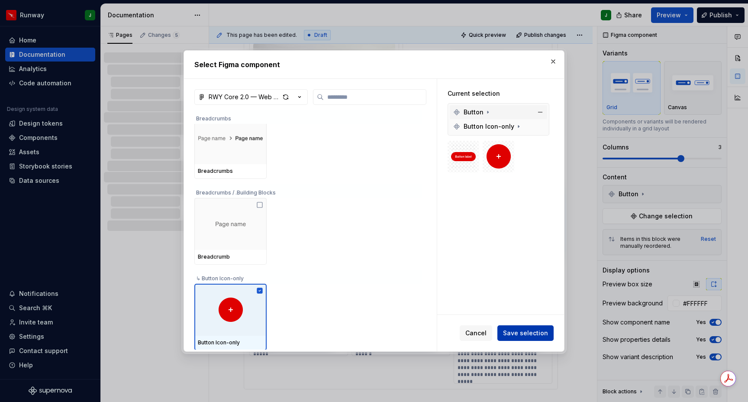
click at [531, 328] on span "Save selection" at bounding box center [525, 332] width 45 height 9
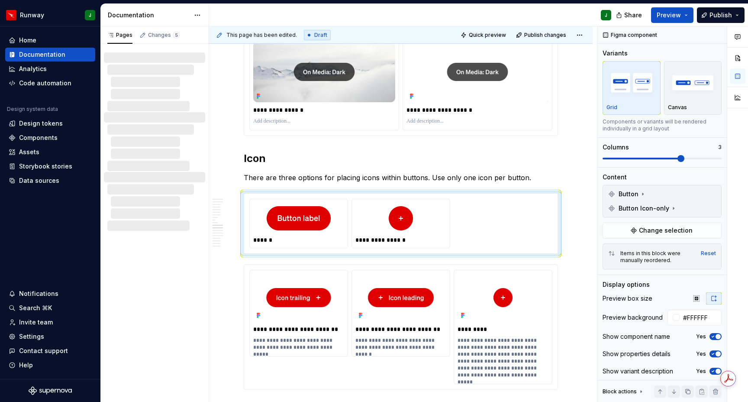
scroll to position [1780, 0]
click at [645, 194] on icon at bounding box center [642, 193] width 7 height 7
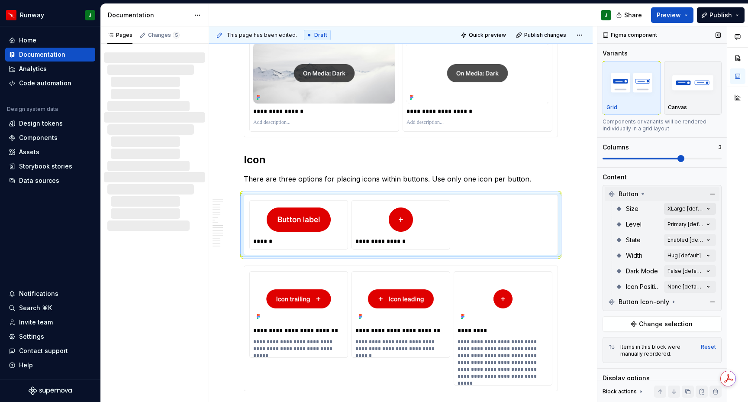
click at [702, 209] on div "Comments Open comments No comments yet Select ‘Comment’ from the block context …" at bounding box center [672, 214] width 151 height 376
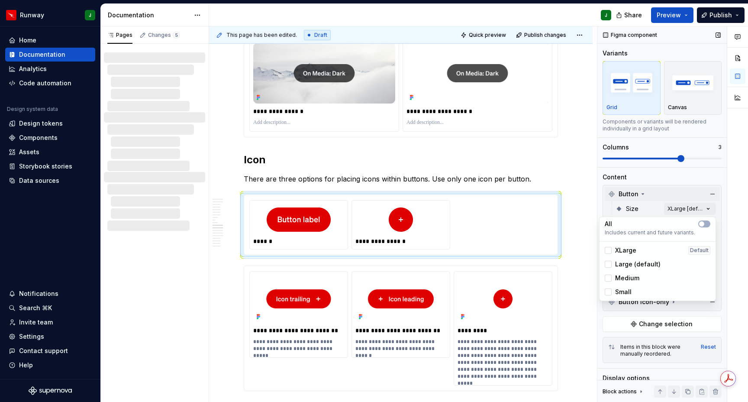
click at [708, 209] on div "Comments Open comments No comments yet Select ‘Comment’ from the block context …" at bounding box center [672, 214] width 151 height 376
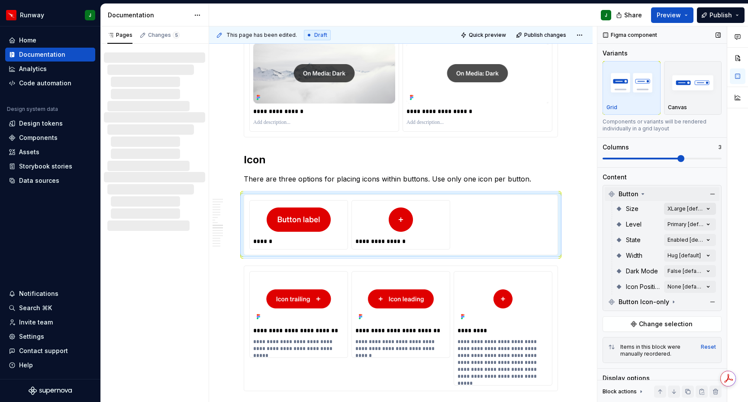
click at [708, 207] on div "Comments Open comments No comments yet Select ‘Comment’ from the block context …" at bounding box center [672, 214] width 151 height 376
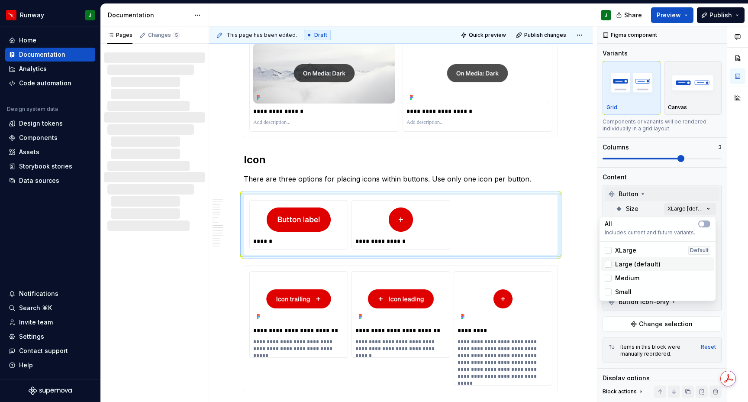
drag, startPoint x: 639, startPoint y: 262, endPoint x: 634, endPoint y: 260, distance: 5.2
click at [639, 262] on span "Large (default)" at bounding box center [637, 264] width 45 height 9
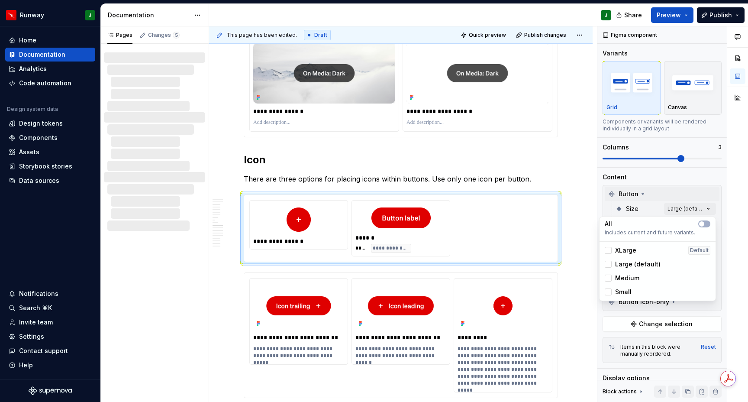
click at [720, 209] on div "Comments Open comments No comments yet Select ‘Comment’ from the block context …" at bounding box center [672, 214] width 151 height 376
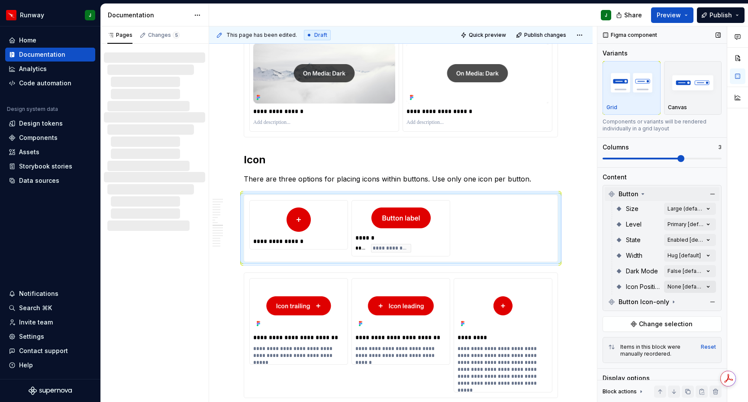
click at [713, 287] on div "Comments Open comments No comments yet Select ‘Comment’ from the block context …" at bounding box center [672, 214] width 151 height 376
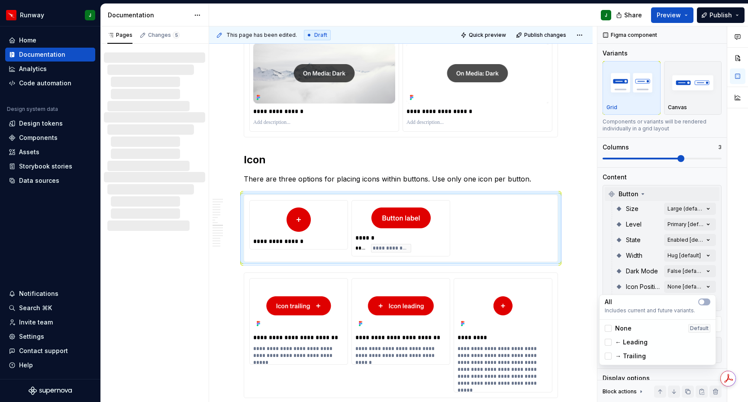
click at [630, 355] on span "→ Trailing" at bounding box center [630, 355] width 31 height 9
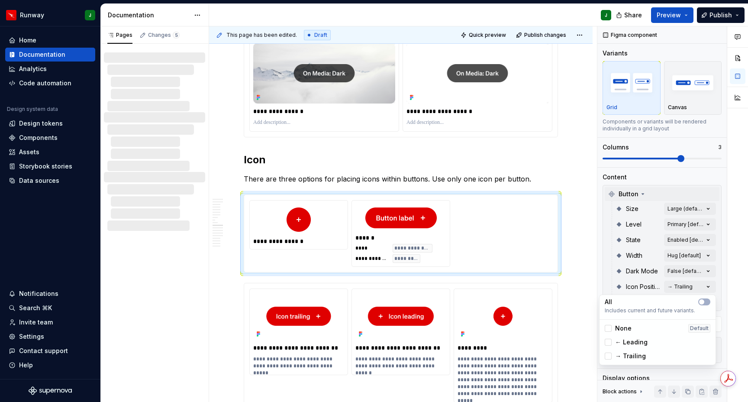
drag, startPoint x: 646, startPoint y: 192, endPoint x: 639, endPoint y: 193, distance: 6.9
click at [646, 192] on div "Comments Open comments No comments yet Select ‘Comment’ from the block context …" at bounding box center [672, 214] width 151 height 376
click at [639, 193] on icon at bounding box center [642, 193] width 7 height 7
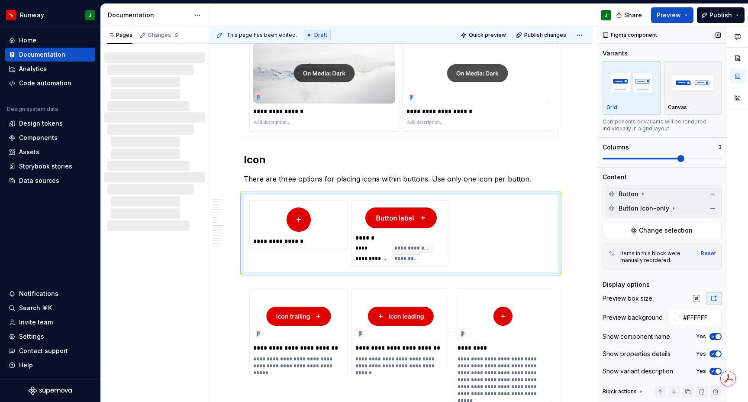
click at [678, 209] on div "Button Icon-only" at bounding box center [662, 208] width 115 height 14
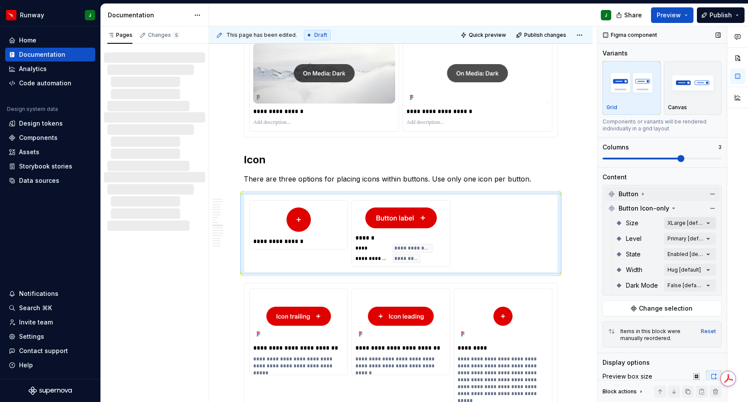
click at [697, 221] on div "Comments Open comments No comments yet Select ‘Comment’ from the block context …" at bounding box center [672, 214] width 151 height 376
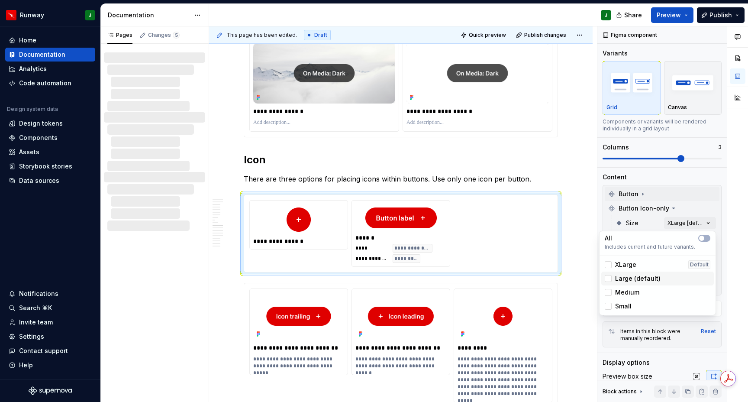
click at [645, 279] on span "Large (default)" at bounding box center [637, 278] width 45 height 9
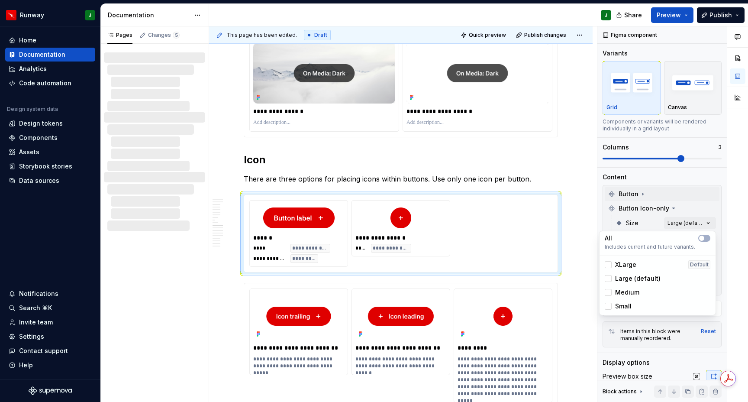
click at [727, 221] on div at bounding box center [737, 214] width 21 height 376
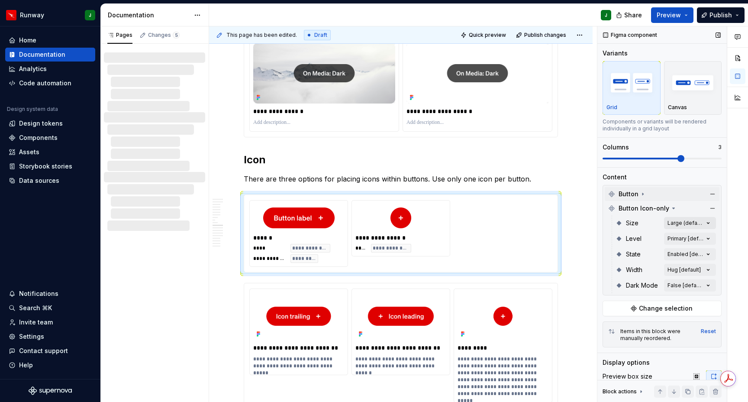
click at [707, 222] on div "Comments Open comments No comments yet Select ‘Comment’ from the block context …" at bounding box center [672, 214] width 151 height 376
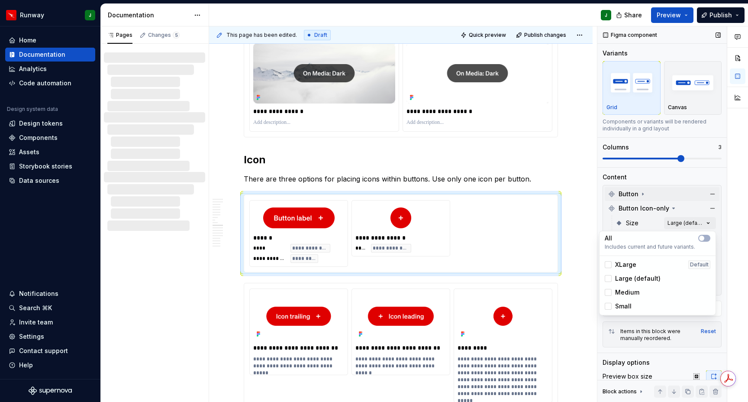
drag, startPoint x: 729, startPoint y: 222, endPoint x: 713, endPoint y: 246, distance: 29.3
click at [729, 222] on div at bounding box center [737, 214] width 21 height 376
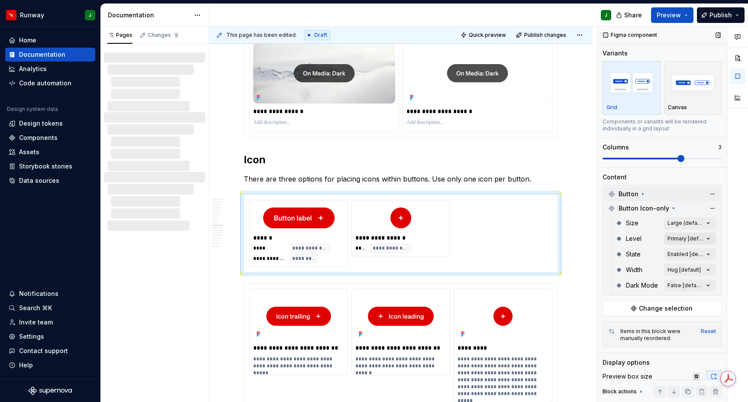
click at [703, 242] on div "Comments Open comments No comments yet Select ‘Comment’ from the block context …" at bounding box center [672, 214] width 151 height 376
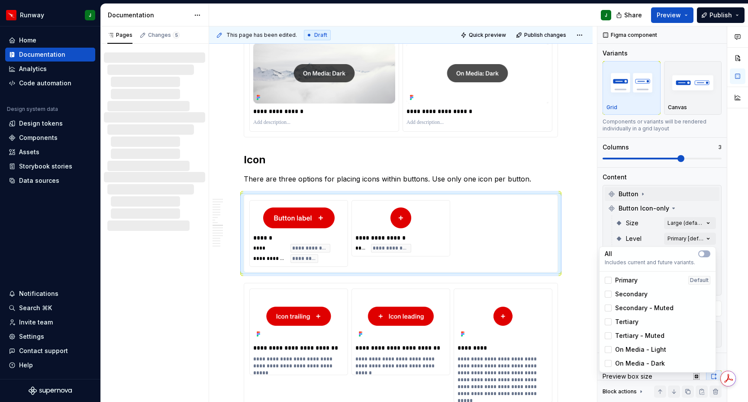
click at [729, 238] on div at bounding box center [737, 214] width 21 height 376
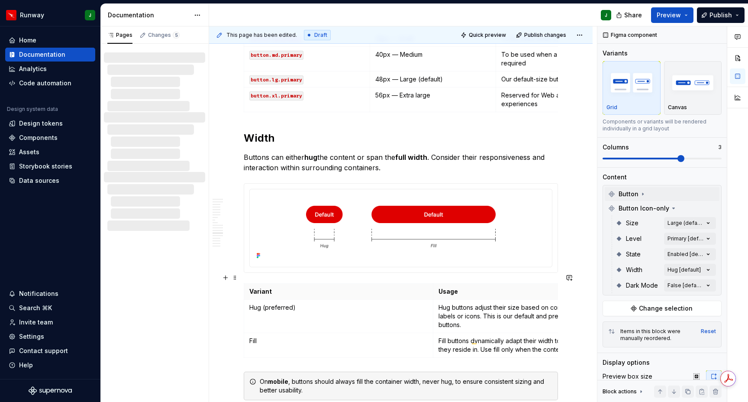
scroll to position [2268, 0]
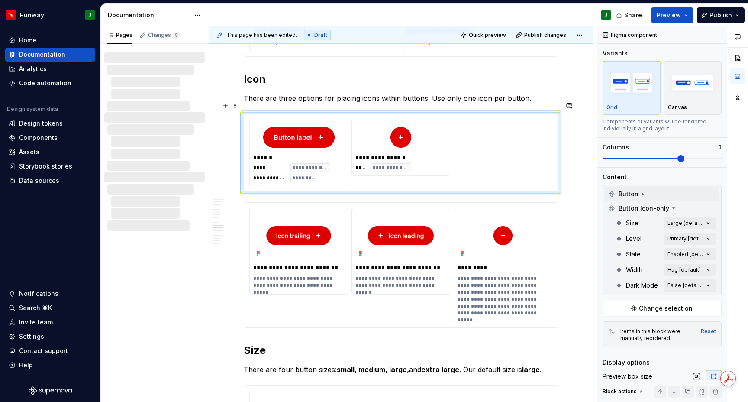
click at [502, 149] on div "**********" at bounding box center [400, 152] width 303 height 67
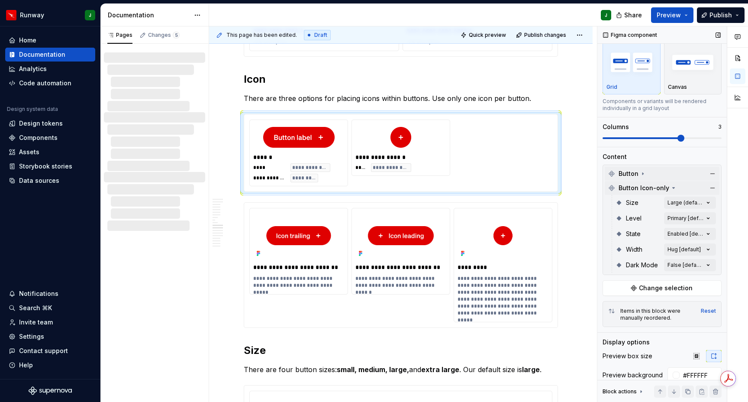
click at [670, 187] on icon at bounding box center [673, 187] width 7 height 7
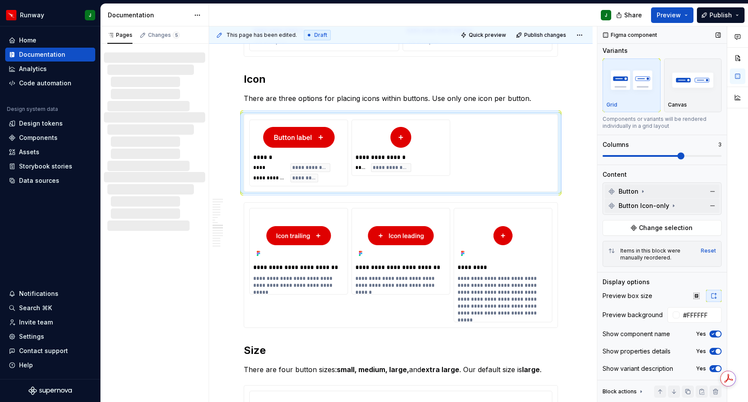
click at [653, 206] on span "Button Icon-only" at bounding box center [643, 205] width 51 height 9
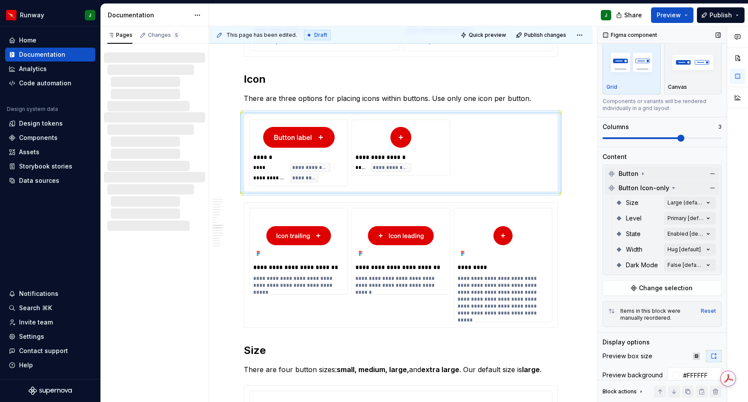
click at [645, 188] on span "Button Icon-only" at bounding box center [643, 187] width 51 height 9
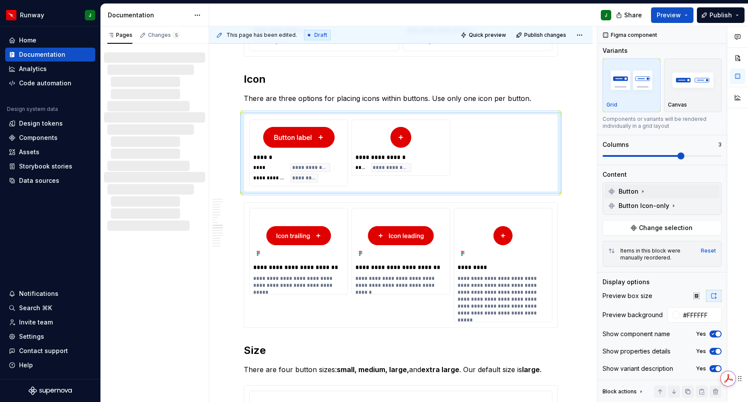
click at [712, 368] on div "Get summaries and key insights using AI Assistant powered by Adobe Acrobat" at bounding box center [679, 378] width 74 height 23
click at [713, 367] on icon "button" at bounding box center [712, 368] width 7 height 5
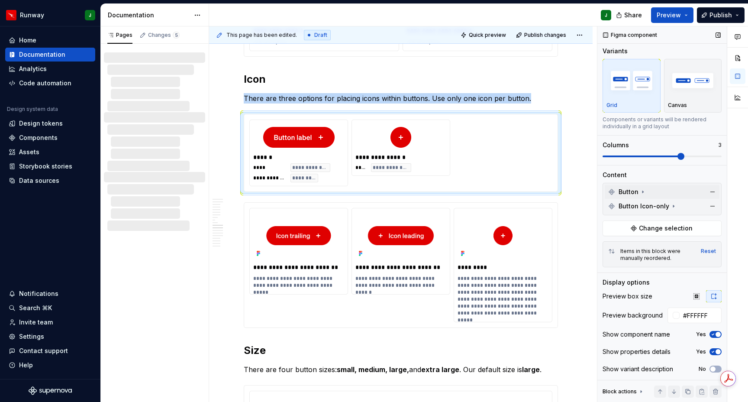
click at [714, 351] on icon "button" at bounding box center [712, 351] width 7 height 5
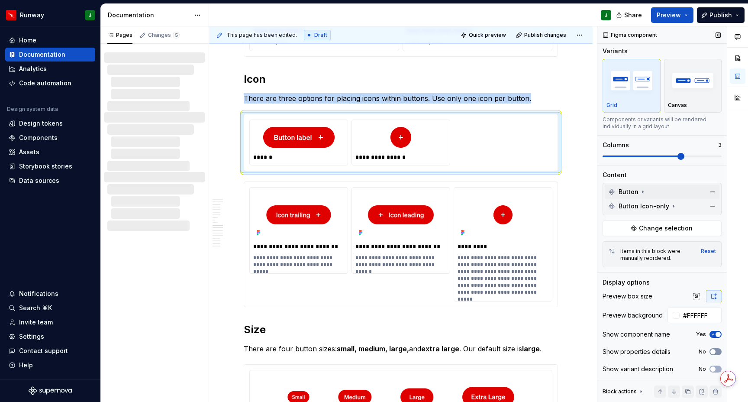
click at [714, 351] on span "button" at bounding box center [712, 351] width 5 height 5
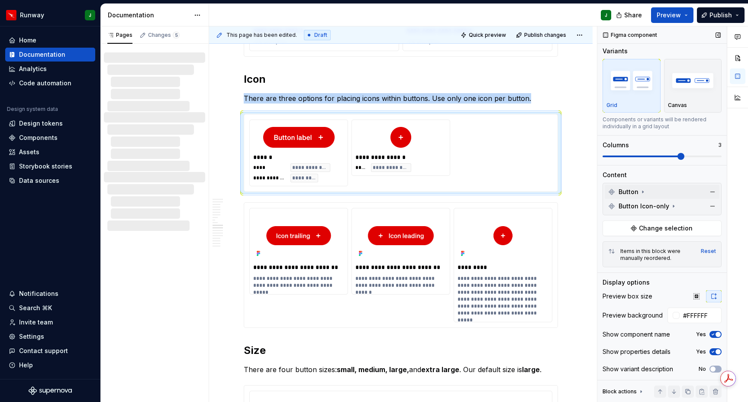
click at [714, 334] on icon "button" at bounding box center [713, 334] width 2 height 1
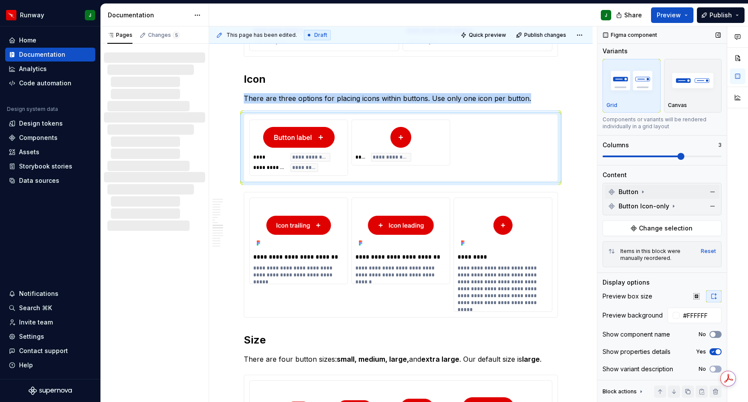
click at [714, 333] on span "button" at bounding box center [712, 333] width 5 height 5
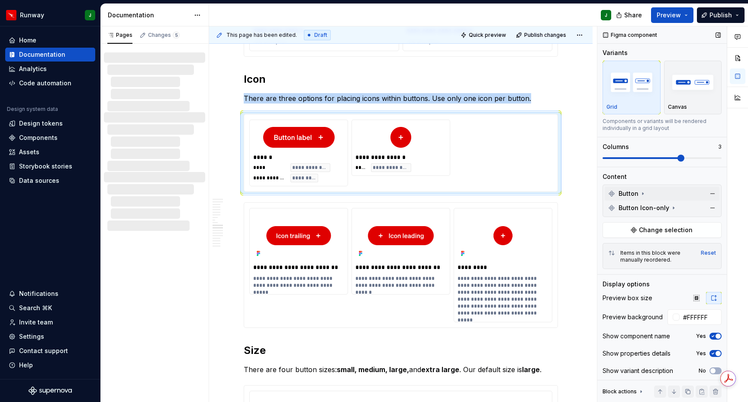
click at [641, 391] on icon at bounding box center [640, 391] width 7 height 7
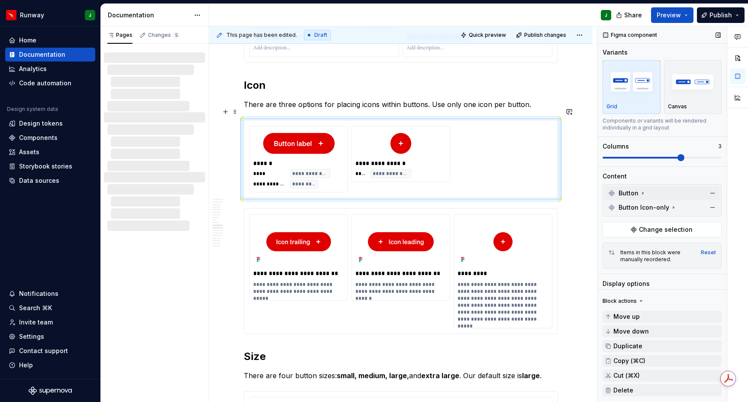
drag, startPoint x: 573, startPoint y: 151, endPoint x: 505, endPoint y: 143, distance: 67.9
click at [573, 151] on div "**********" at bounding box center [400, 75] width 383 height 3453
click at [505, 143] on div "**********" at bounding box center [400, 159] width 303 height 67
click at [342, 129] on div "To enrich screen reader interactions, please activate Accessibility in Grammarl…" at bounding box center [298, 143] width 91 height 28
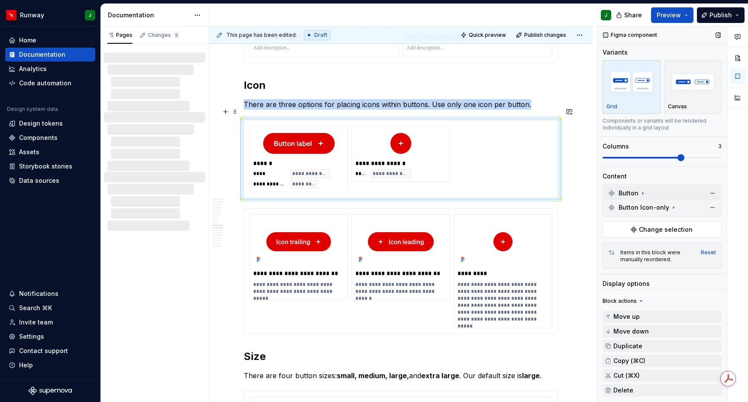
click at [274, 129] on div "To enrich screen reader interactions, please activate Accessibility in Grammarl…" at bounding box center [298, 143] width 91 height 28
click at [284, 139] on img "To enrich screen reader interactions, please activate Accessibility in Grammarl…" at bounding box center [298, 143] width 71 height 21
click at [429, 143] on div "To enrich screen reader interactions, please activate Accessibility in Grammarl…" at bounding box center [400, 143] width 91 height 28
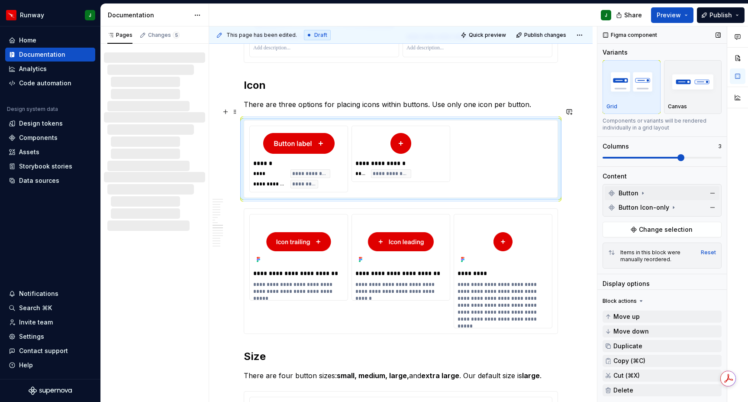
click at [492, 147] on div "**********" at bounding box center [400, 159] width 303 height 67
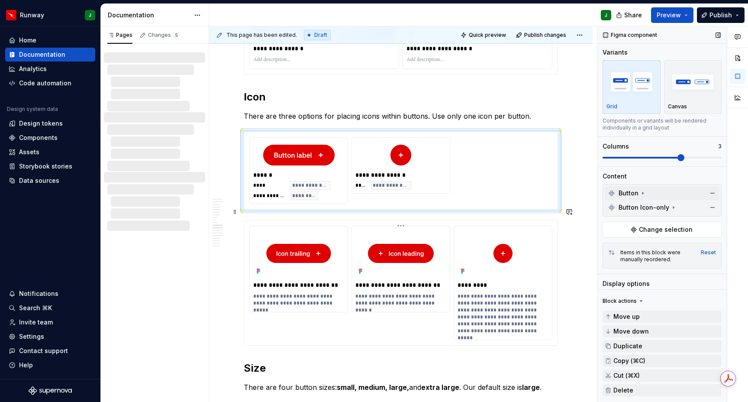
scroll to position [1838, 0]
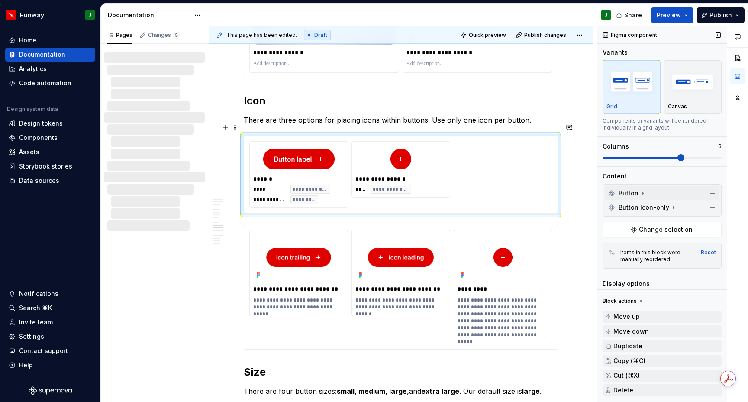
click at [481, 175] on div "**********" at bounding box center [400, 174] width 303 height 67
click at [514, 141] on div "**********" at bounding box center [400, 174] width 303 height 67
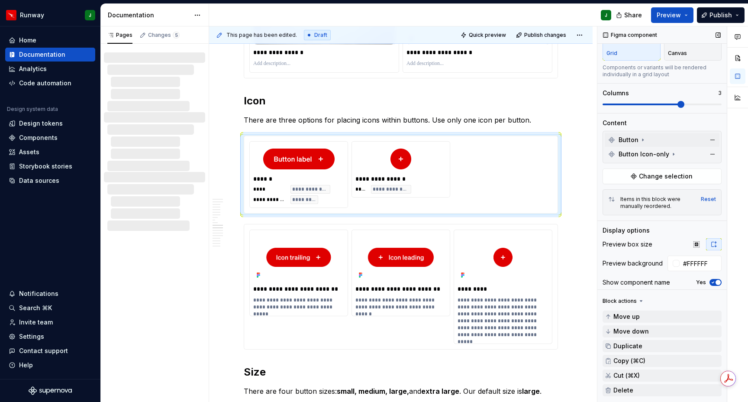
click at [640, 300] on icon at bounding box center [641, 300] width 2 height 1
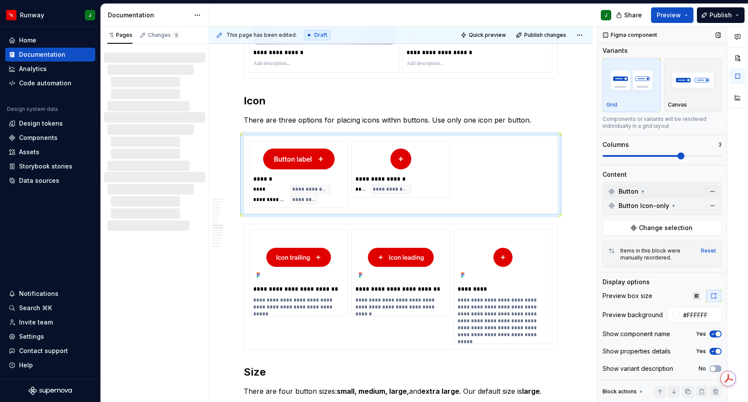
scroll to position [0, 0]
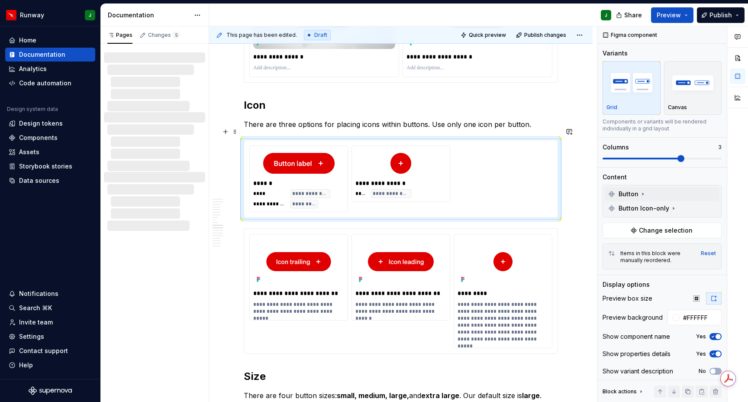
click at [530, 152] on div "**********" at bounding box center [400, 178] width 303 height 67
click at [638, 227] on button "Change selection" at bounding box center [661, 230] width 119 height 16
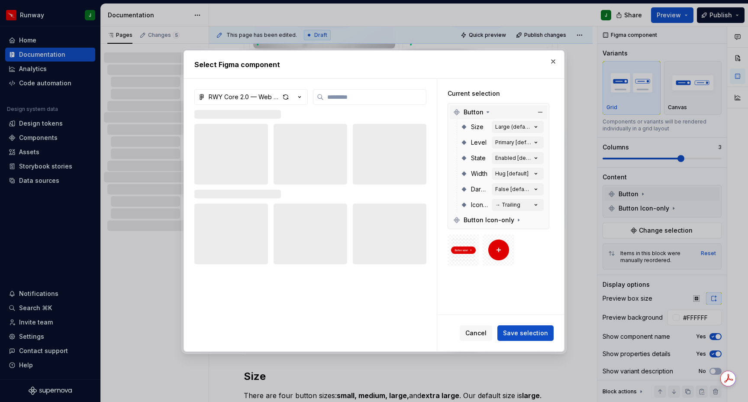
click at [487, 112] on icon at bounding box center [488, 112] width 2 height 1
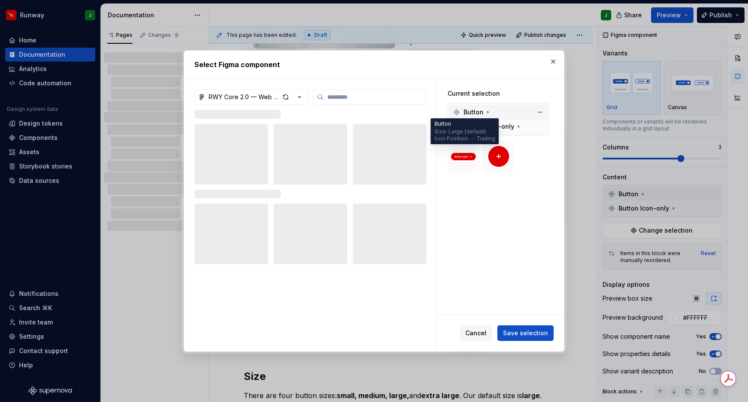
click at [459, 164] on img at bounding box center [463, 156] width 25 height 21
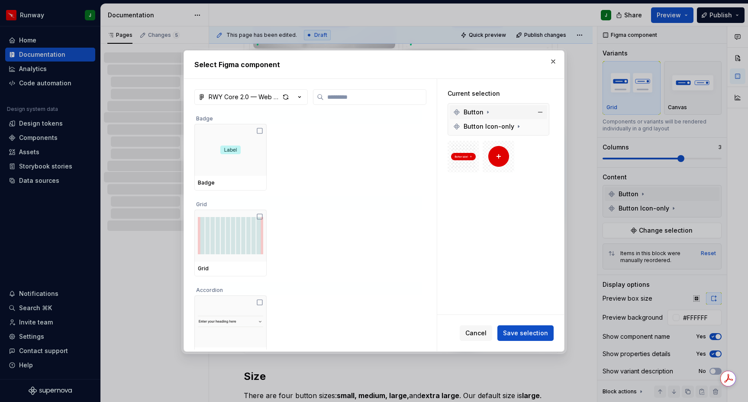
click at [465, 158] on img at bounding box center [463, 156] width 25 height 21
click at [461, 159] on img at bounding box center [463, 156] width 25 height 21
click at [501, 155] on img at bounding box center [498, 156] width 21 height 21
click at [474, 154] on img at bounding box center [463, 156] width 25 height 21
click at [487, 220] on div "Current selection Button Button Icon-only" at bounding box center [500, 196] width 127 height 235
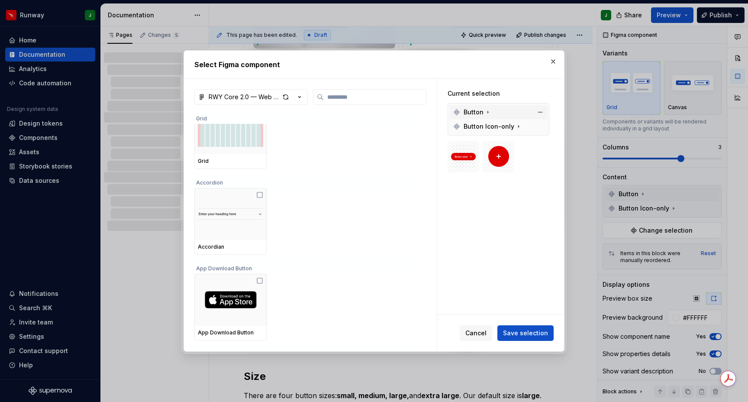
scroll to position [204, 0]
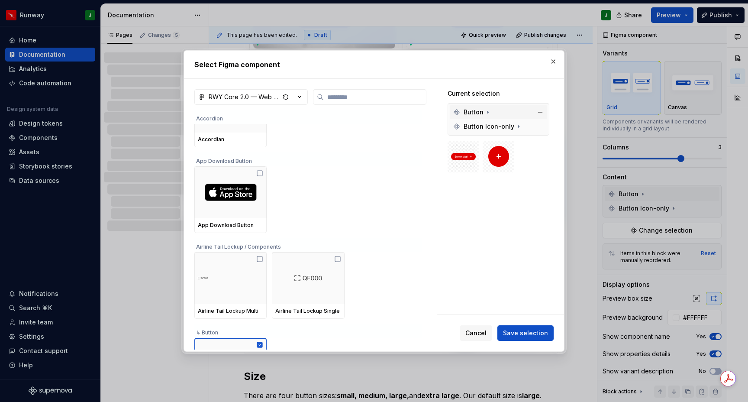
click at [489, 113] on icon at bounding box center [487, 112] width 7 height 7
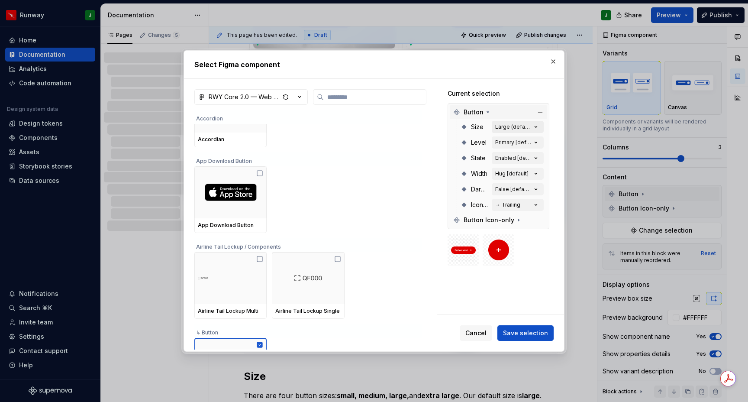
click at [530, 126] on div "Large (default)" at bounding box center [513, 126] width 36 height 7
click at [527, 251] on div at bounding box center [498, 250] width 102 height 32
click at [531, 202] on button "→ Trailing" at bounding box center [518, 205] width 52 height 12
click at [529, 261] on div at bounding box center [498, 250] width 102 height 32
drag, startPoint x: 482, startPoint y: 333, endPoint x: 513, endPoint y: 257, distance: 81.9
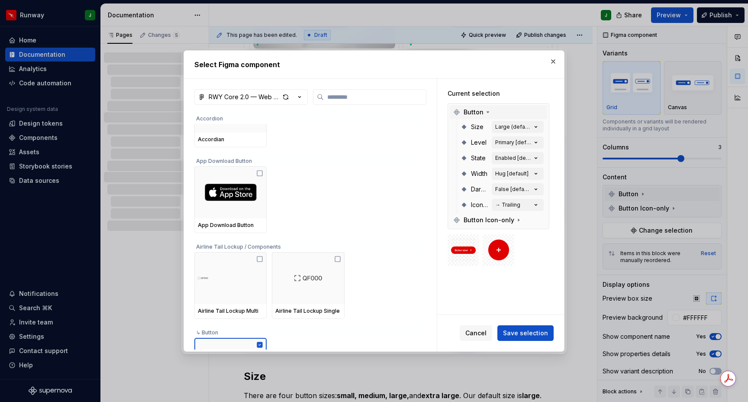
click at [482, 333] on span "Cancel" at bounding box center [475, 332] width 21 height 9
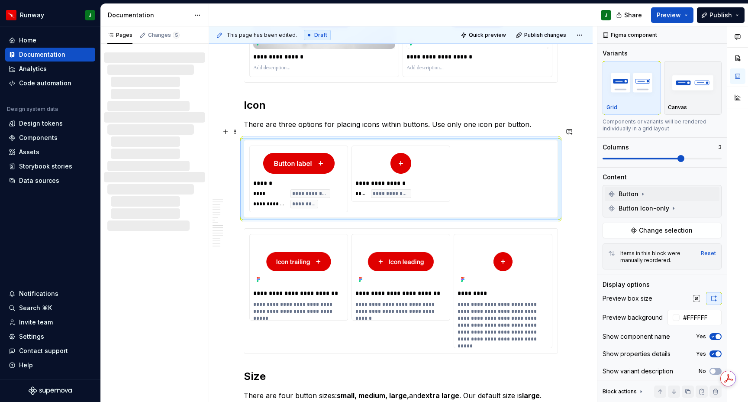
click at [483, 158] on div "**********" at bounding box center [400, 178] width 303 height 67
click at [619, 177] on div "Content" at bounding box center [614, 177] width 24 height 9
click at [653, 179] on div "Content" at bounding box center [661, 177] width 119 height 9
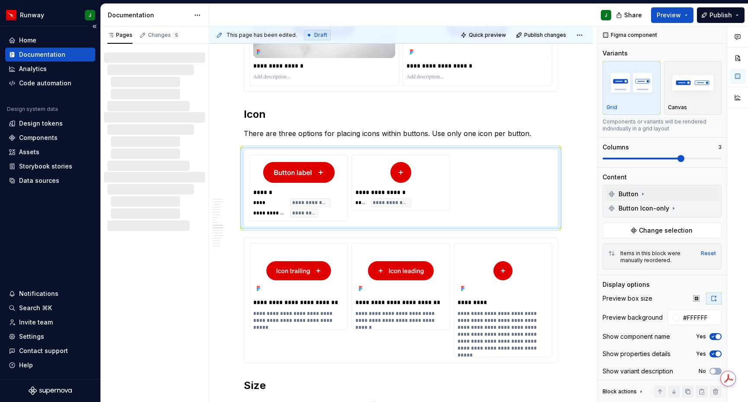
scroll to position [1822, 0]
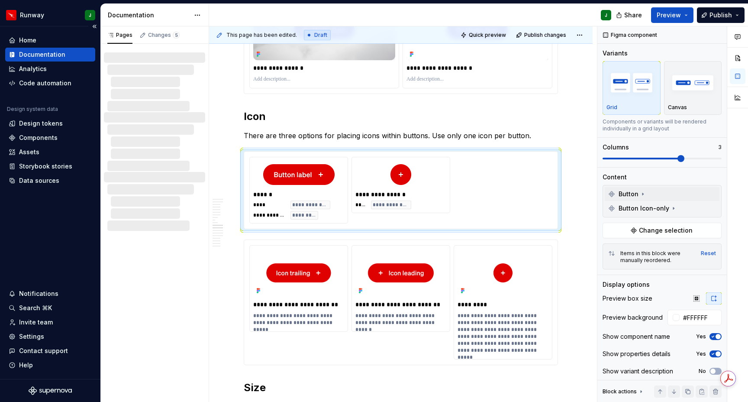
click at [55, 52] on div "Documentation" at bounding box center [42, 54] width 46 height 9
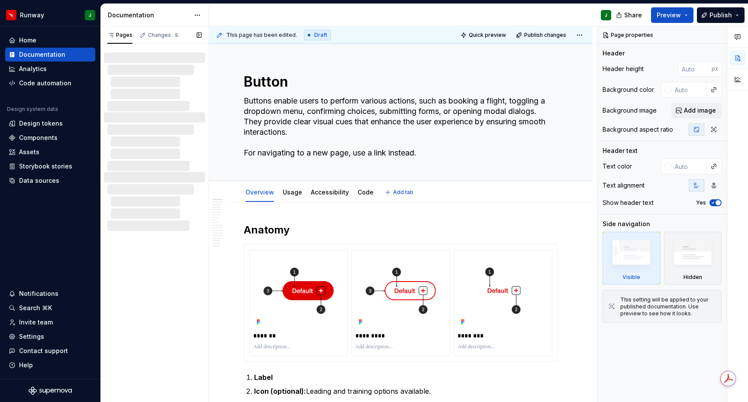
scroll to position [0, 0]
type textarea "*"
click at [75, 55] on div "Documentation" at bounding box center [50, 54] width 83 height 9
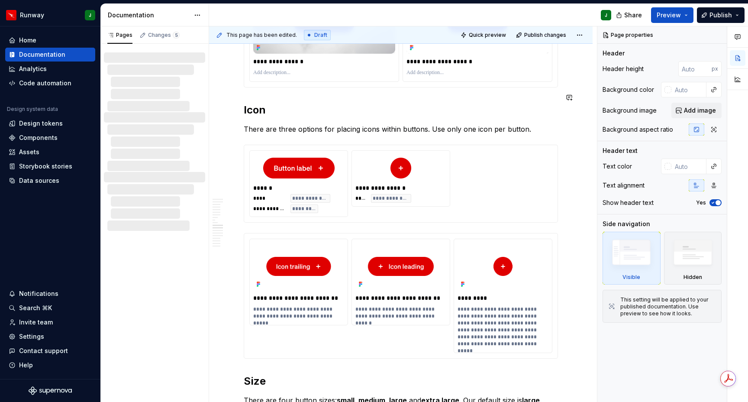
scroll to position [1828, 0]
click at [486, 161] on div "**********" at bounding box center [400, 184] width 303 height 67
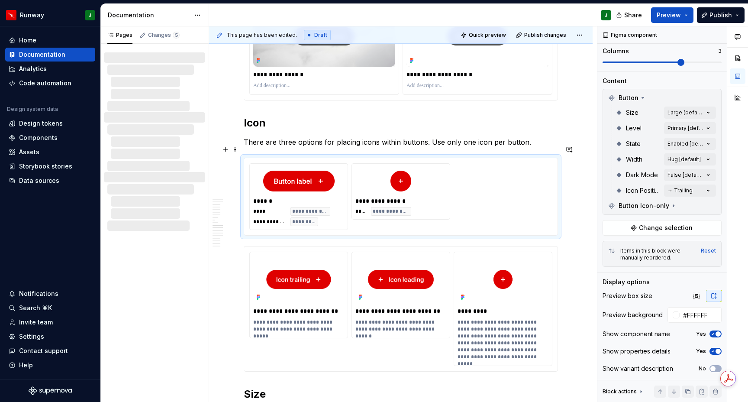
scroll to position [1816, 0]
click at [333, 116] on h2 "Icon" at bounding box center [401, 123] width 314 height 14
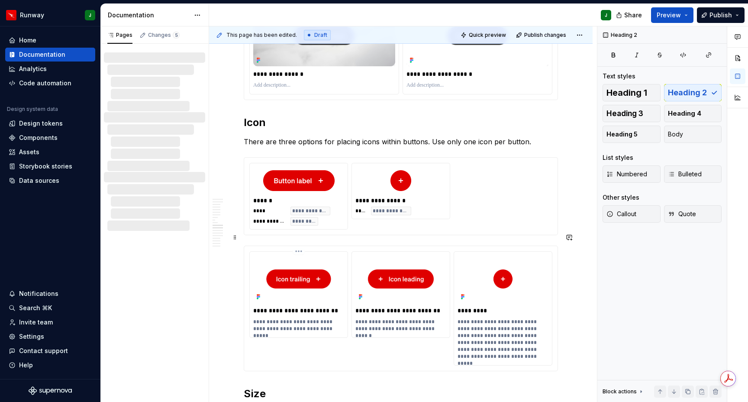
scroll to position [0, 0]
click at [315, 259] on img "To enrich screen reader interactions, please activate Accessibility in Grammarl…" at bounding box center [298, 279] width 91 height 48
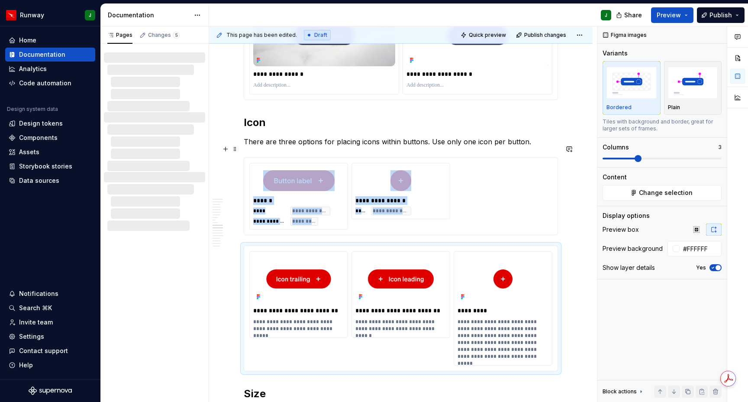
click at [339, 196] on div "******" at bounding box center [299, 200] width 92 height 9
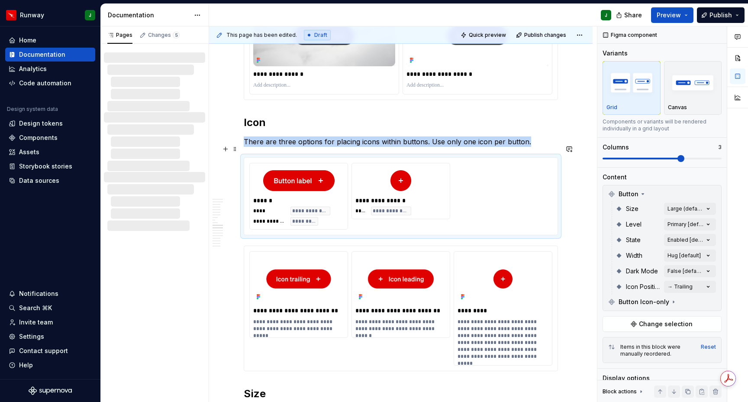
scroll to position [1815, 0]
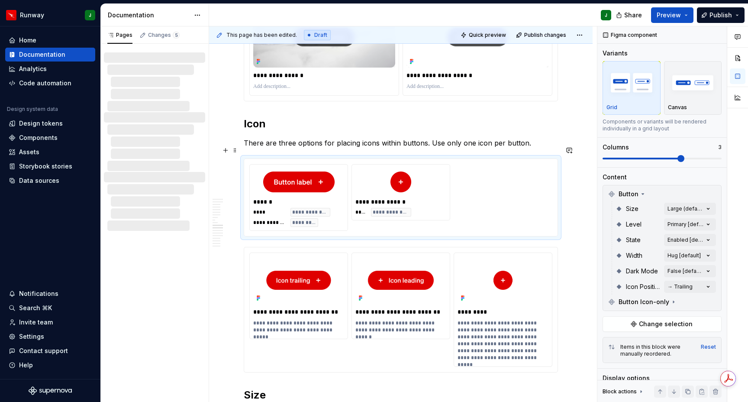
click at [459, 177] on div "**********" at bounding box center [400, 197] width 303 height 67
click at [460, 177] on div "**********" at bounding box center [400, 197] width 303 height 67
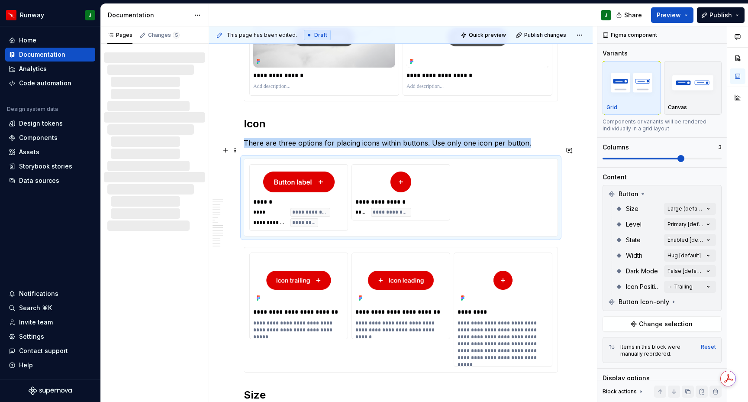
drag, startPoint x: 297, startPoint y: 173, endPoint x: 301, endPoint y: 170, distance: 5.3
click at [297, 173] on img "To enrich screen reader interactions, please activate Accessibility in Grammarl…" at bounding box center [298, 181] width 71 height 21
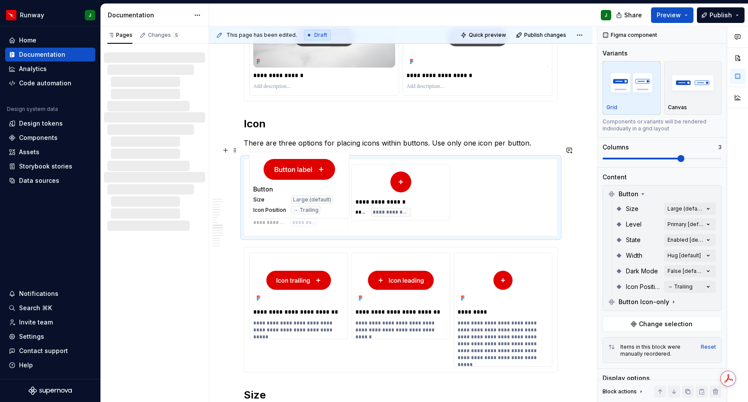
click at [301, 170] on body "Runway J Home Documentation Analytics Code automation Design system data Design…" at bounding box center [374, 201] width 748 height 402
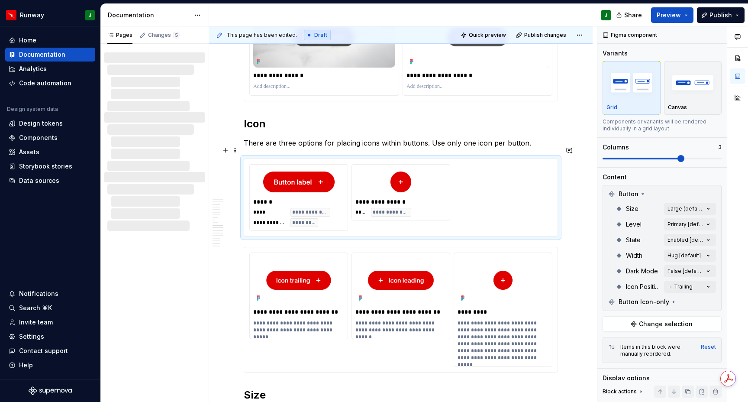
click at [497, 181] on div "**********" at bounding box center [400, 197] width 303 height 67
click at [707, 283] on div "Comments Open comments No comments yet Select ‘Comment’ from the block context …" at bounding box center [672, 214] width 151 height 376
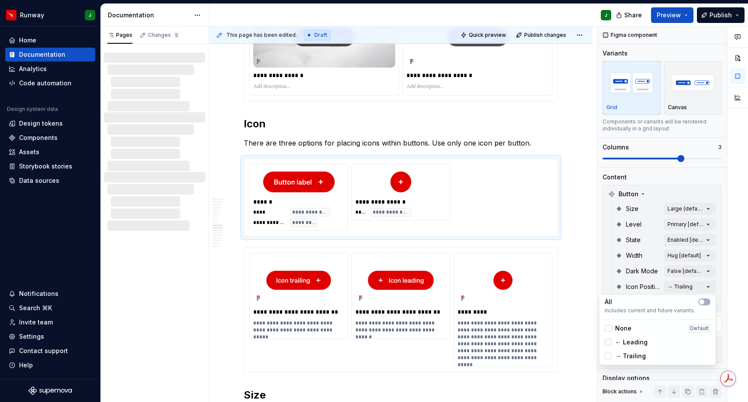
click at [607, 342] on div at bounding box center [608, 341] width 7 height 7
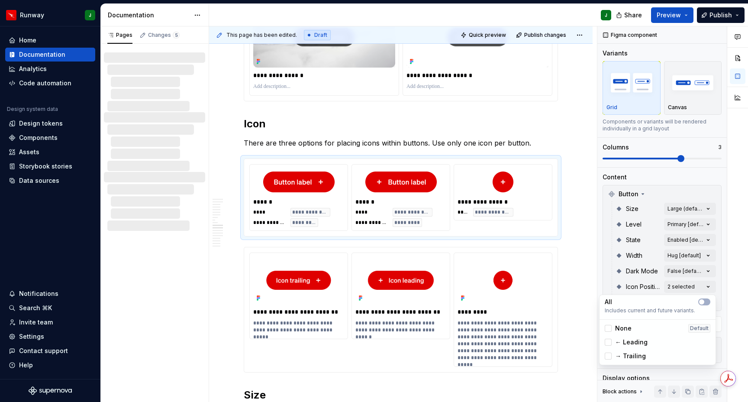
click at [574, 171] on html "Runway J Home Documentation Analytics Code automation Design system data Design…" at bounding box center [374, 201] width 748 height 402
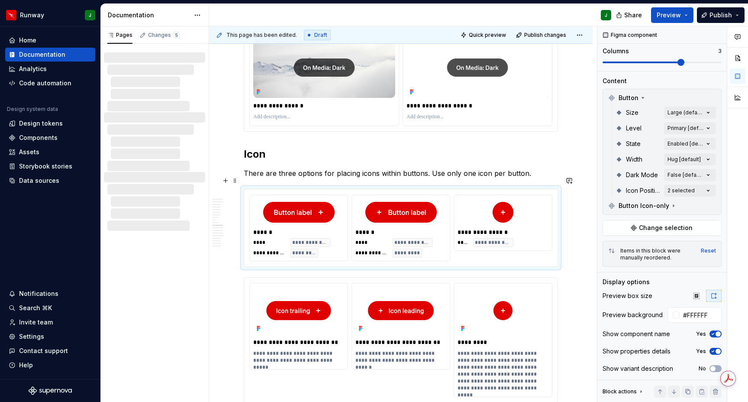
scroll to position [1783, 0]
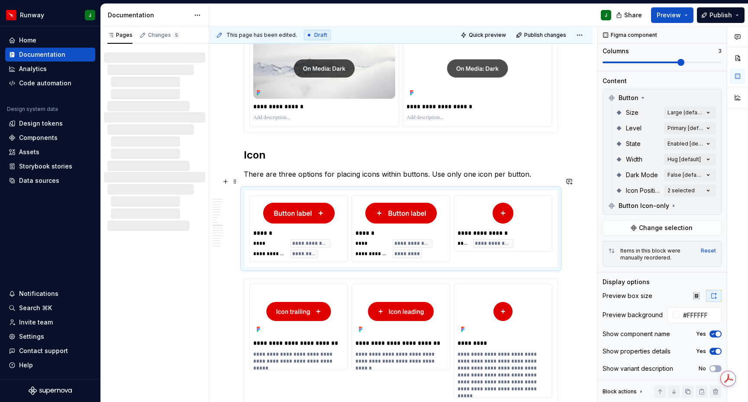
click at [580, 220] on div "**********" at bounding box center [403, 214] width 388 height 376
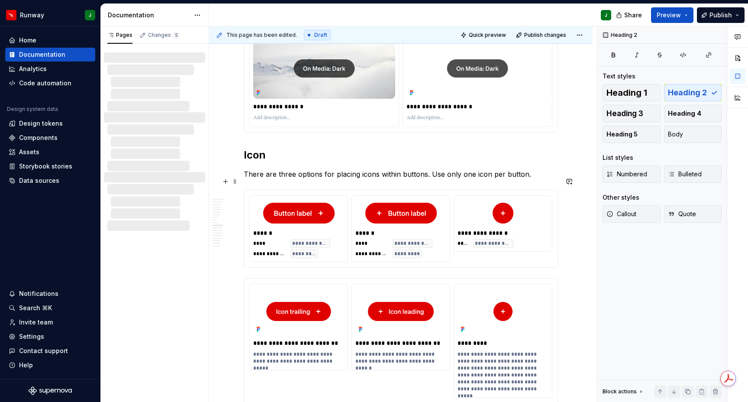
scroll to position [0, 0]
click at [441, 241] on div "**********" at bounding box center [400, 248] width 91 height 19
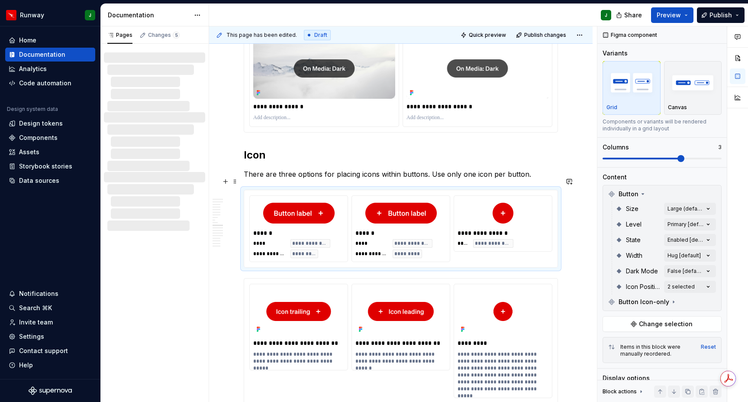
click at [483, 251] on div "**********" at bounding box center [400, 228] width 313 height 77
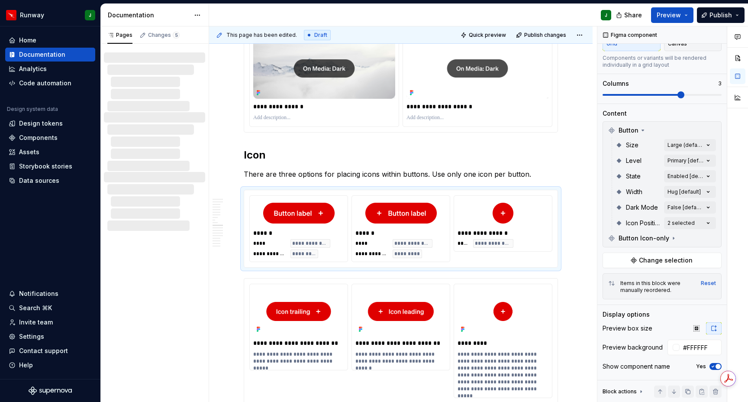
scroll to position [96, 0]
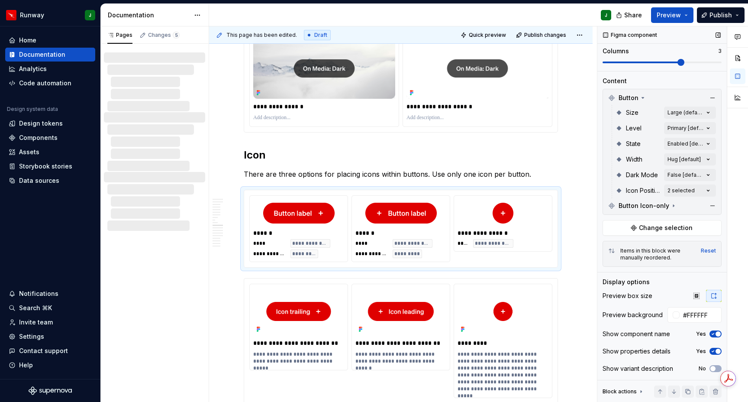
click at [714, 333] on icon "button" at bounding box center [712, 333] width 7 height 5
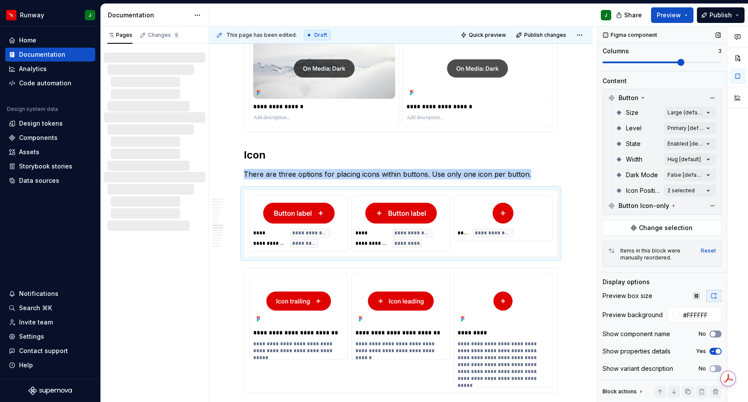
click at [714, 333] on span "button" at bounding box center [712, 333] width 5 height 5
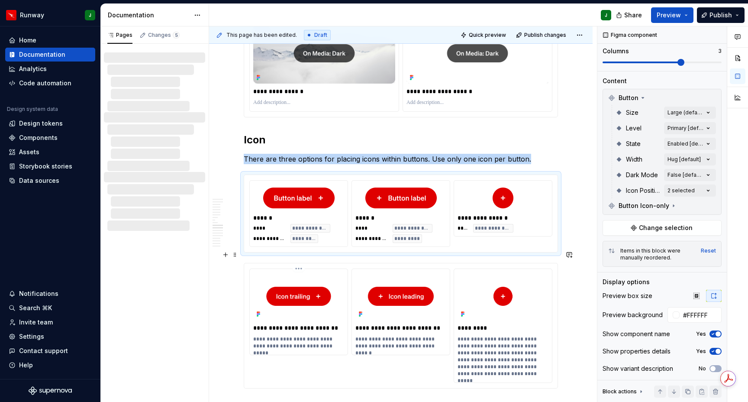
scroll to position [1799, 0]
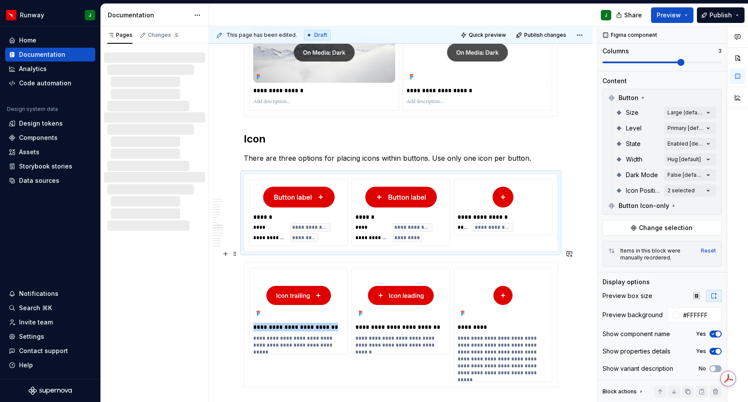
drag, startPoint x: 335, startPoint y: 319, endPoint x: 378, endPoint y: 316, distance: 43.8
click at [335, 319] on body "Runway J Home Documentation Analytics Code automation Design system data Design…" at bounding box center [374, 201] width 748 height 402
click at [445, 319] on body "Runway J Home Documentation Analytics Code automation Design system data Design…" at bounding box center [374, 201] width 748 height 402
drag, startPoint x: 476, startPoint y: 315, endPoint x: 244, endPoint y: 198, distance: 260.5
click at [449, 315] on div "**********" at bounding box center [400, 324] width 303 height 114
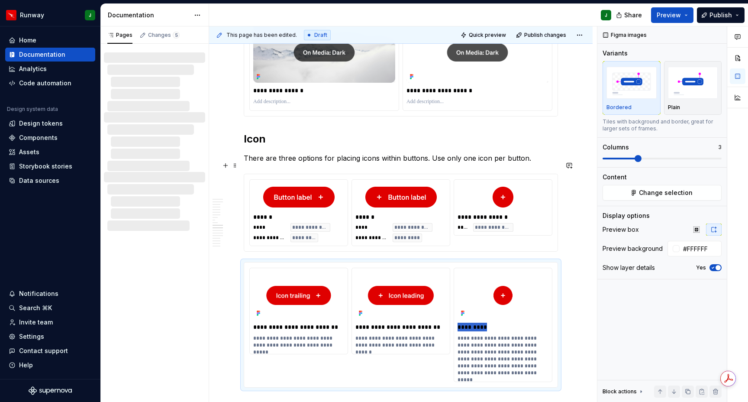
scroll to position [0, 0]
click at [257, 212] on div "******" at bounding box center [299, 216] width 92 height 9
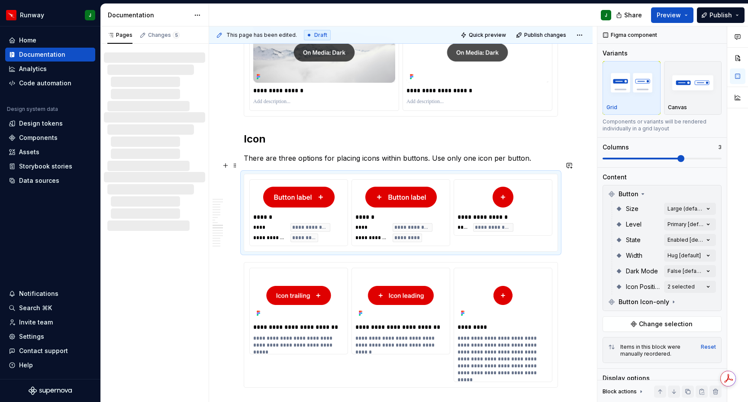
click at [518, 231] on div "**********" at bounding box center [400, 212] width 303 height 67
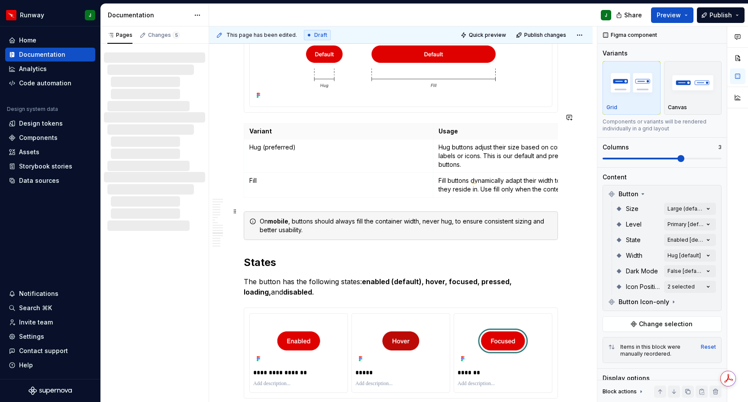
scroll to position [2520, 0]
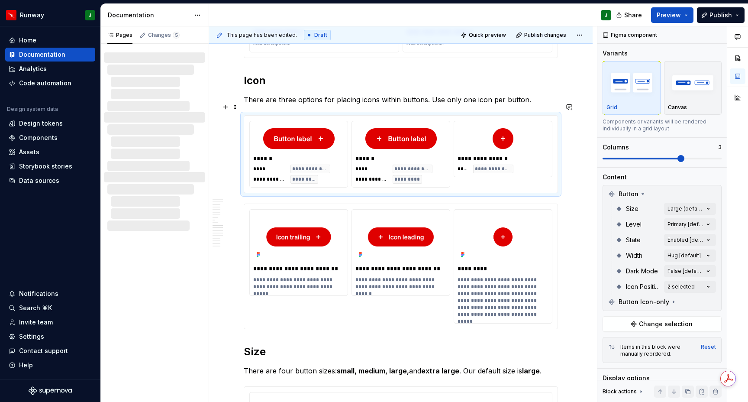
click at [583, 168] on div "**********" at bounding box center [400, 70] width 383 height 3453
click at [575, 190] on button "button" at bounding box center [569, 195] width 12 height 12
click at [580, 181] on div "**********" at bounding box center [400, 70] width 383 height 3453
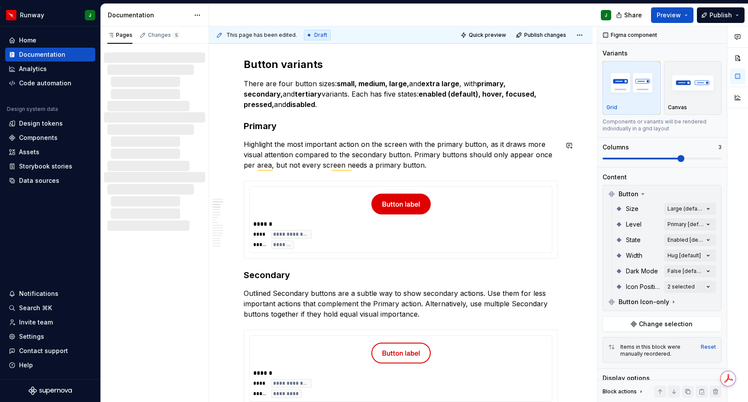
type textarea "*"
